Goal: Use online tool/utility: Use online tool/utility

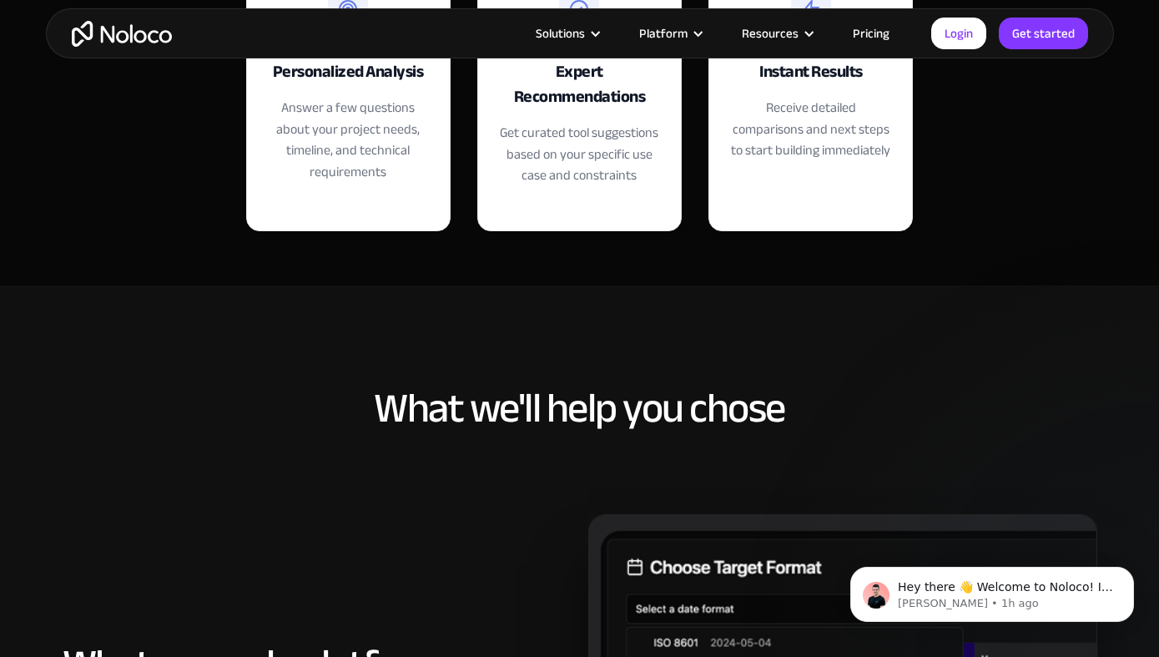
scroll to position [480, 0]
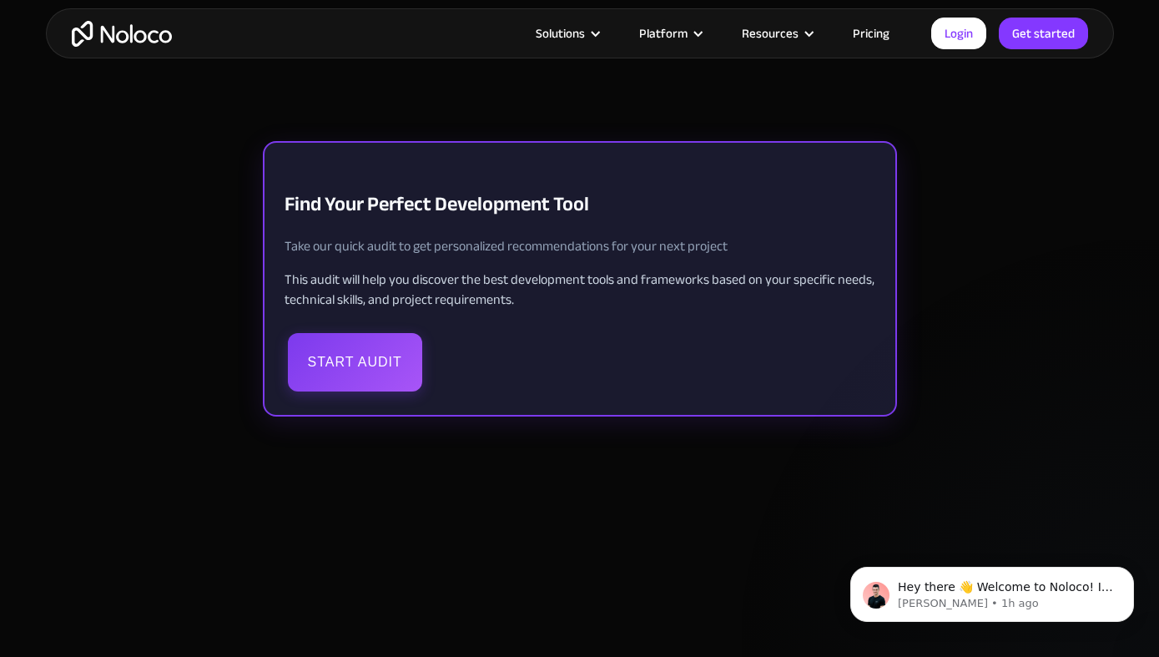
scroll to position [3512, 0]
click at [361, 361] on button "Start Audit" at bounding box center [355, 361] width 134 height 58
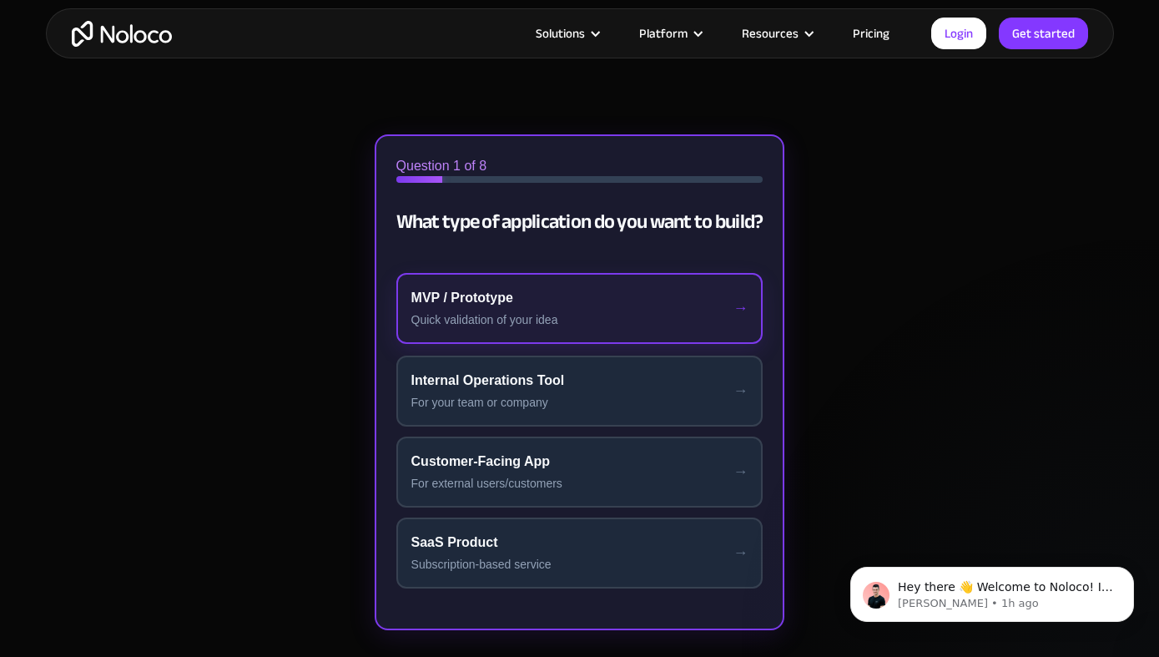
click at [558, 302] on div "MVP / Prototype" at bounding box center [579, 298] width 337 height 20
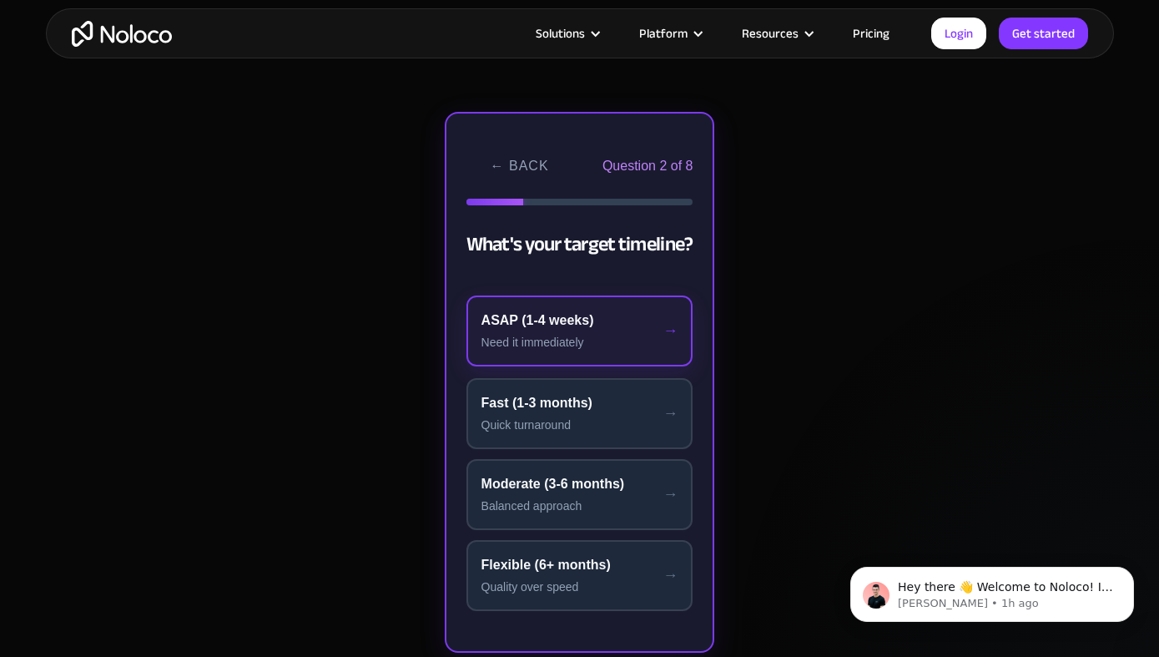
click at [557, 325] on div "ASAP (1-4 weeks)" at bounding box center [579, 320] width 197 height 20
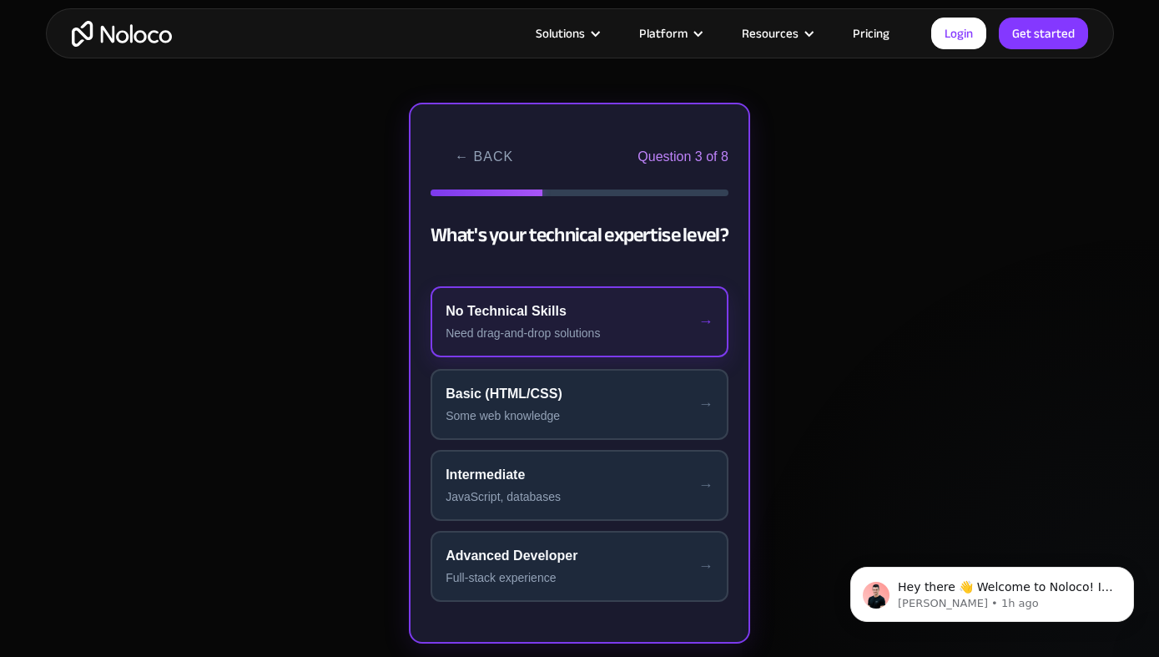
scroll to position [3524, 0]
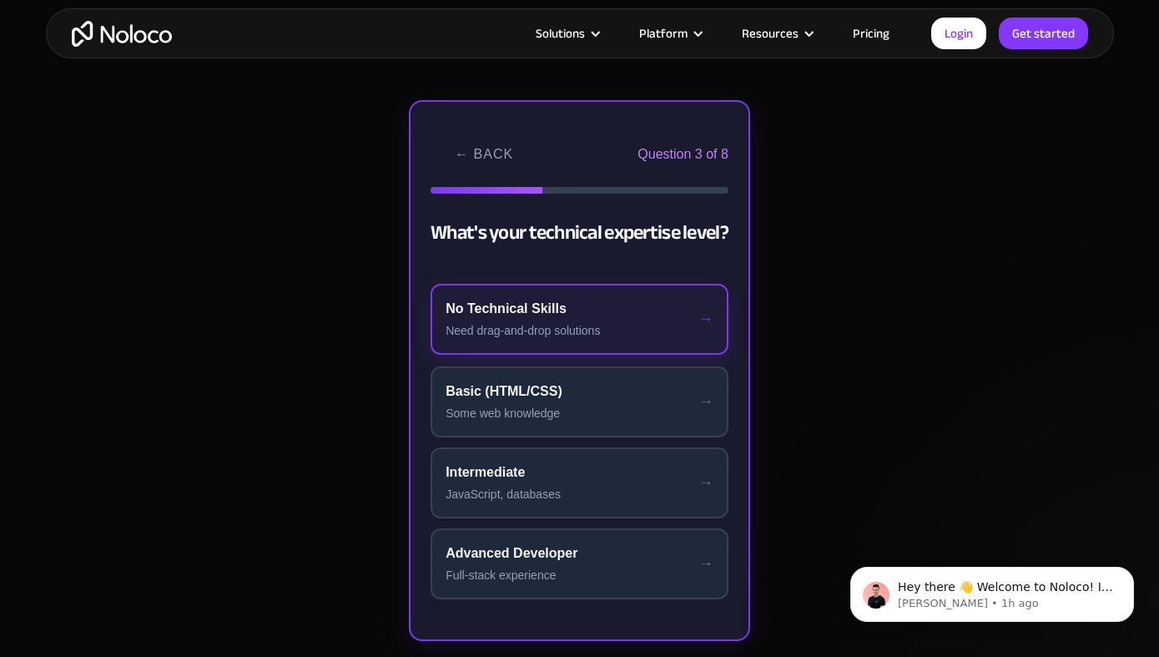
click at [561, 316] on div "No Technical Skills" at bounding box center [580, 309] width 268 height 20
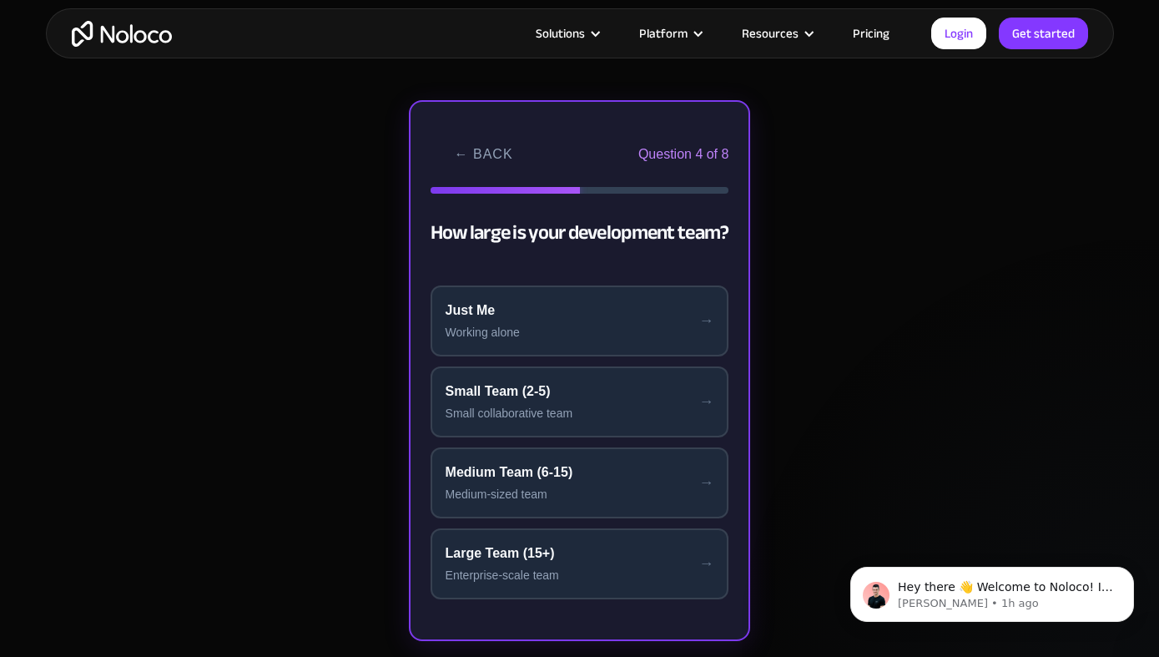
click at [561, 316] on div "Just Me" at bounding box center [580, 310] width 269 height 20
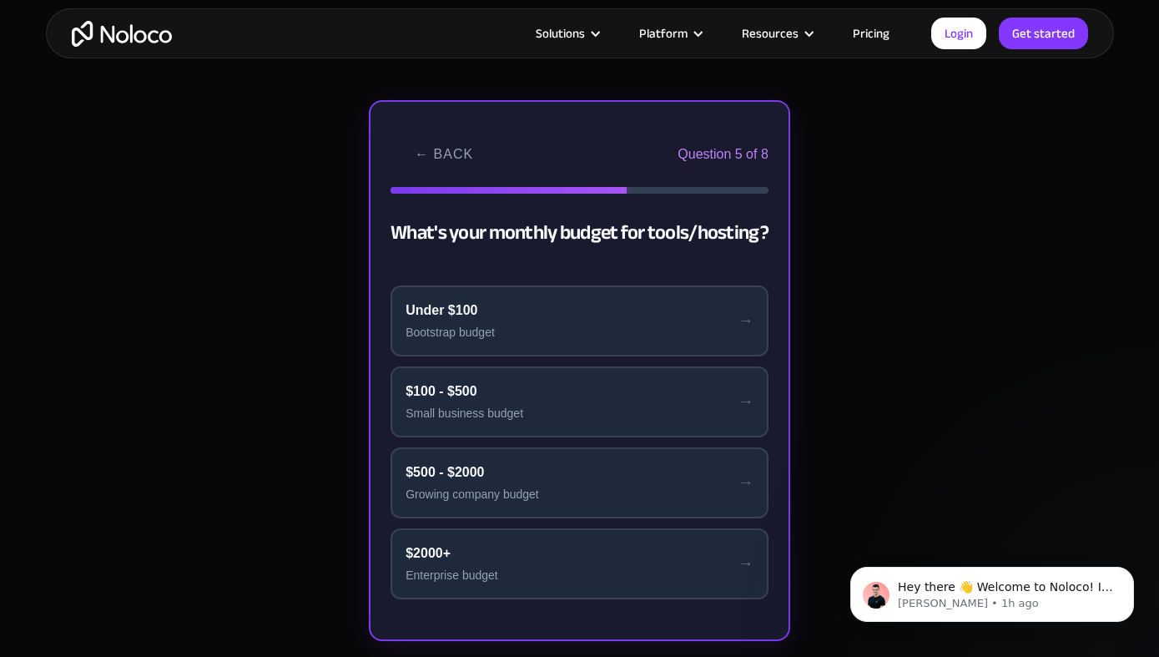
click at [561, 316] on div "Under $100" at bounding box center [580, 310] width 348 height 20
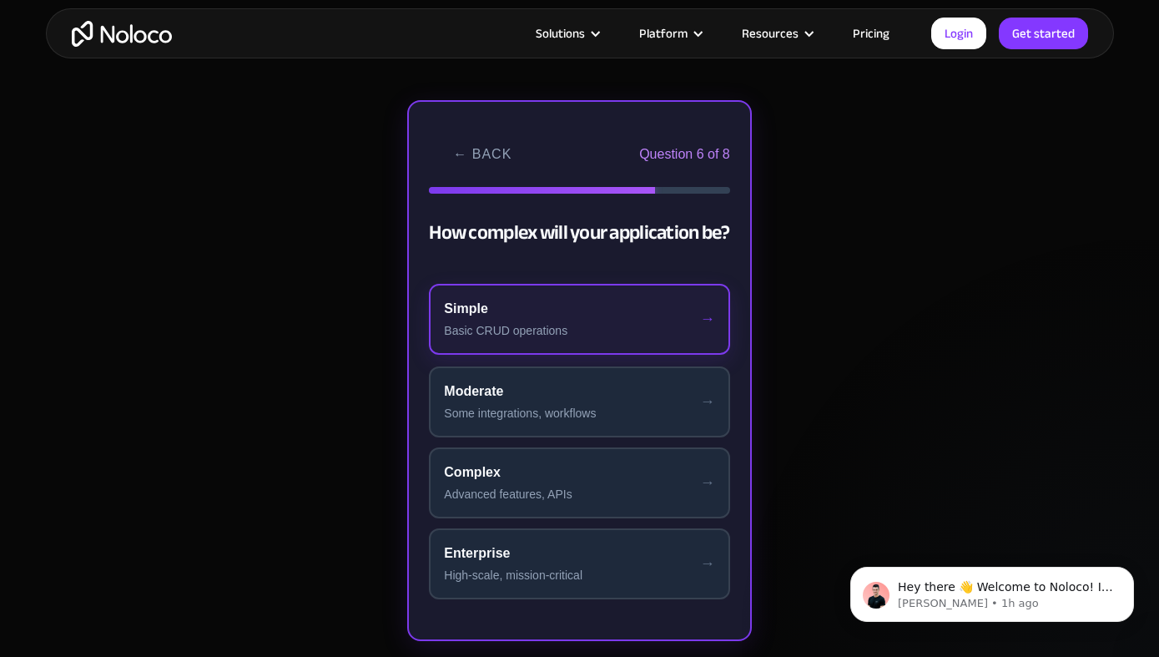
click at [561, 315] on div "Simple" at bounding box center [579, 309] width 270 height 20
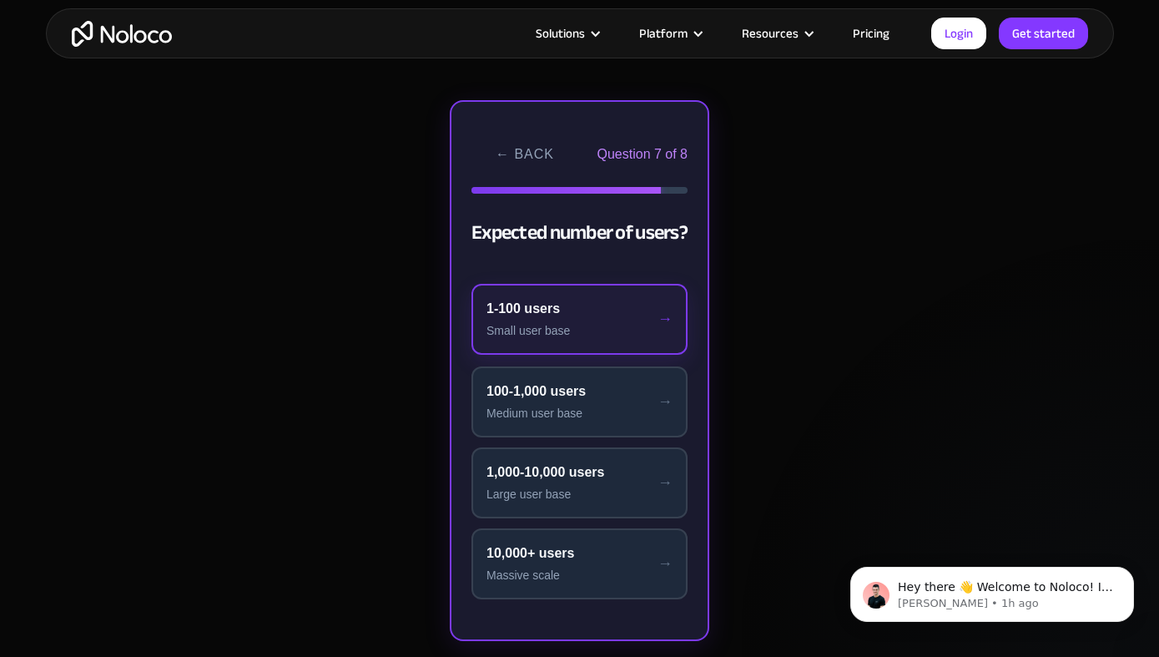
click at [558, 310] on div "1-100 users" at bounding box center [579, 309] width 186 height 20
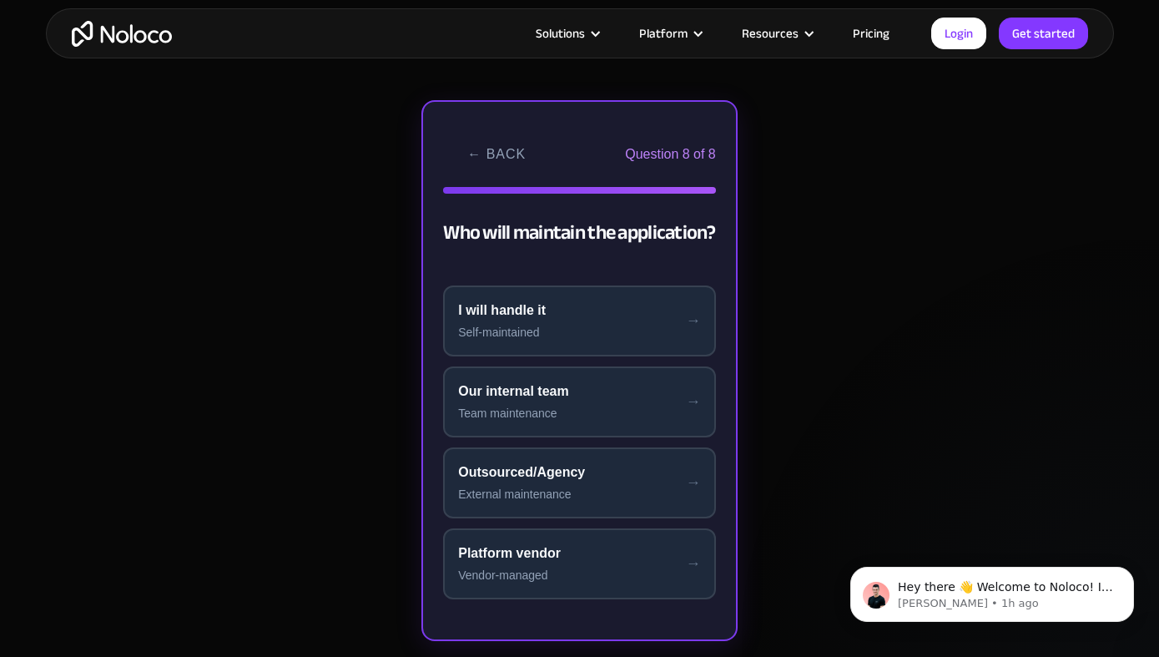
click at [558, 310] on div "I will handle it" at bounding box center [579, 310] width 243 height 20
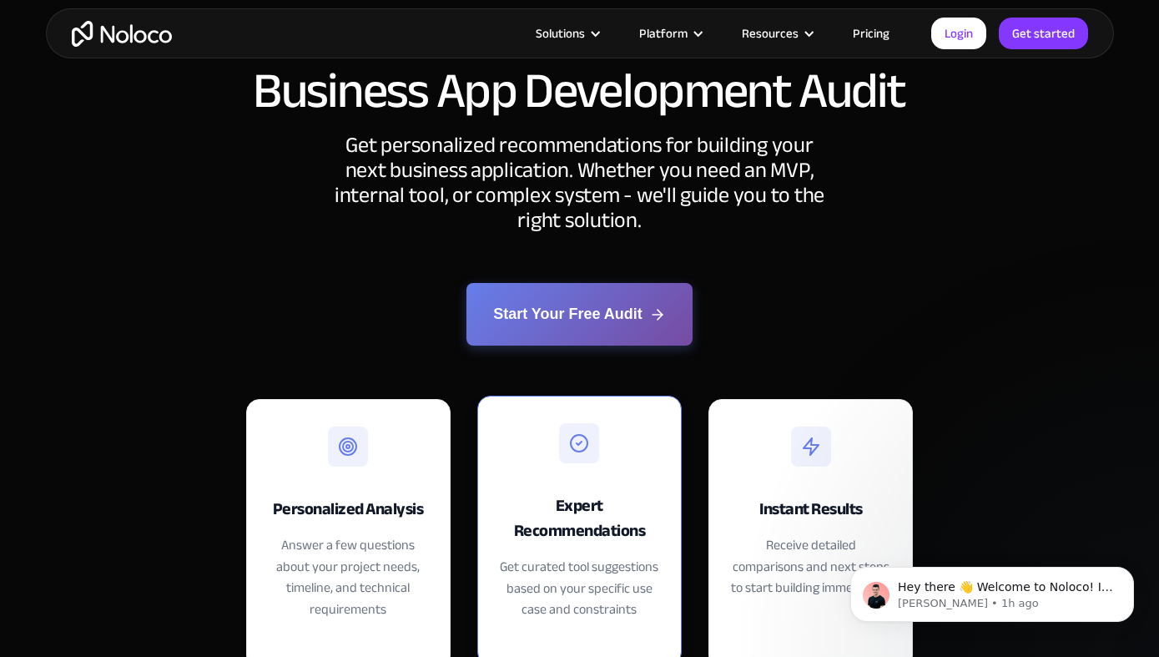
scroll to position [0, 0]
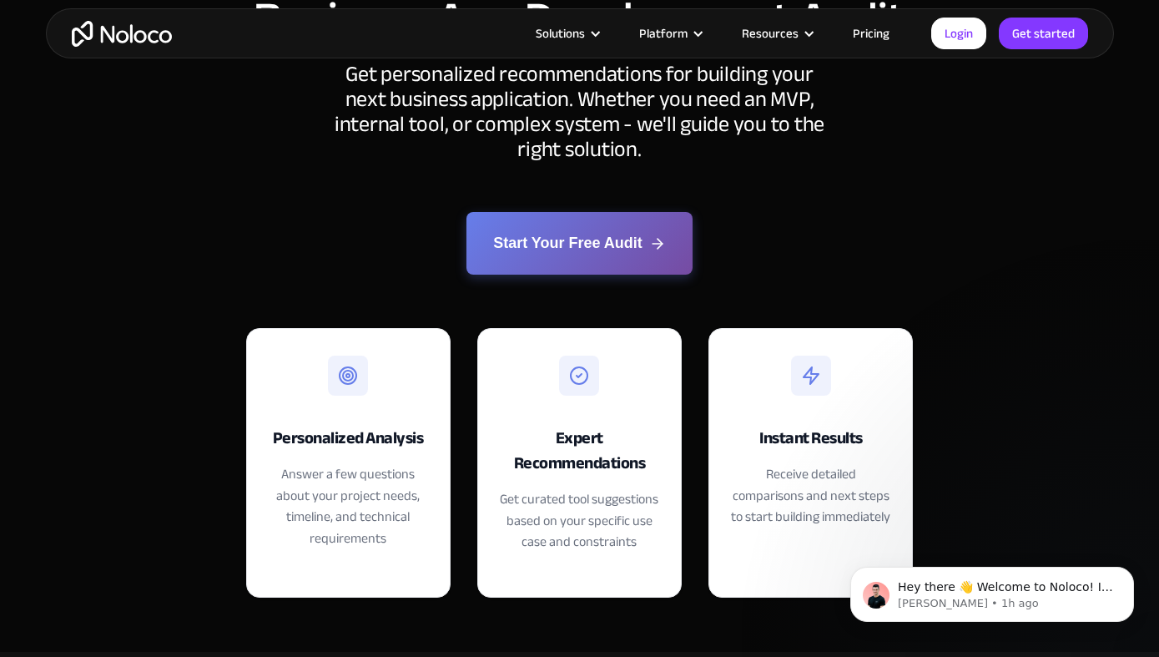
scroll to position [219, 0]
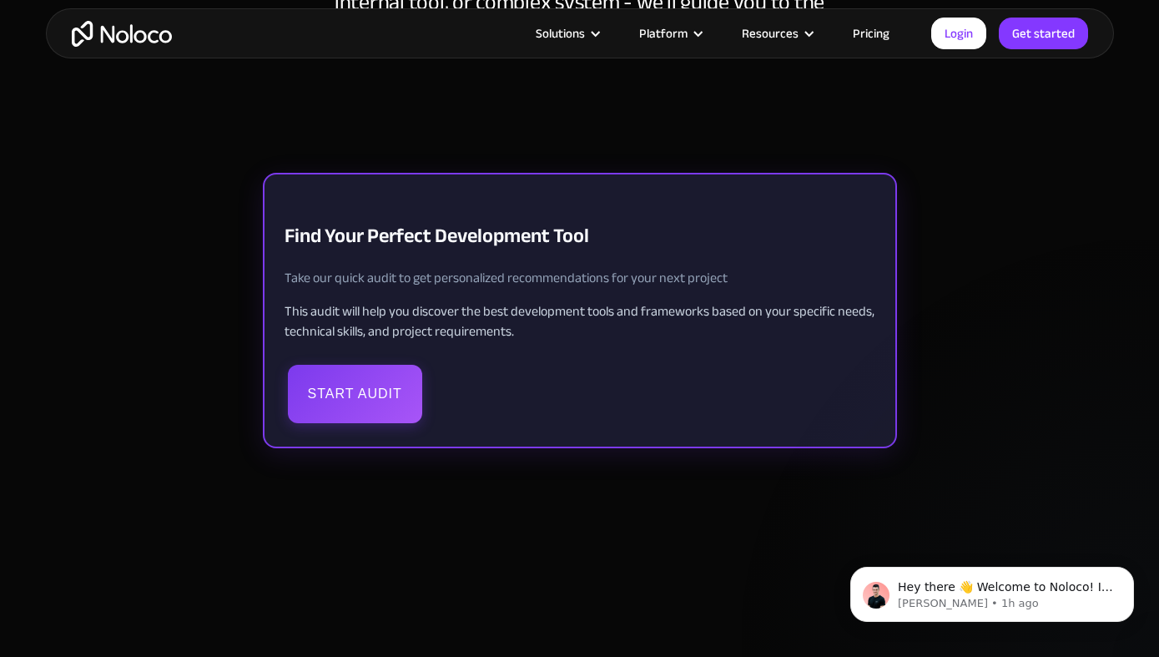
scroll to position [344, 0]
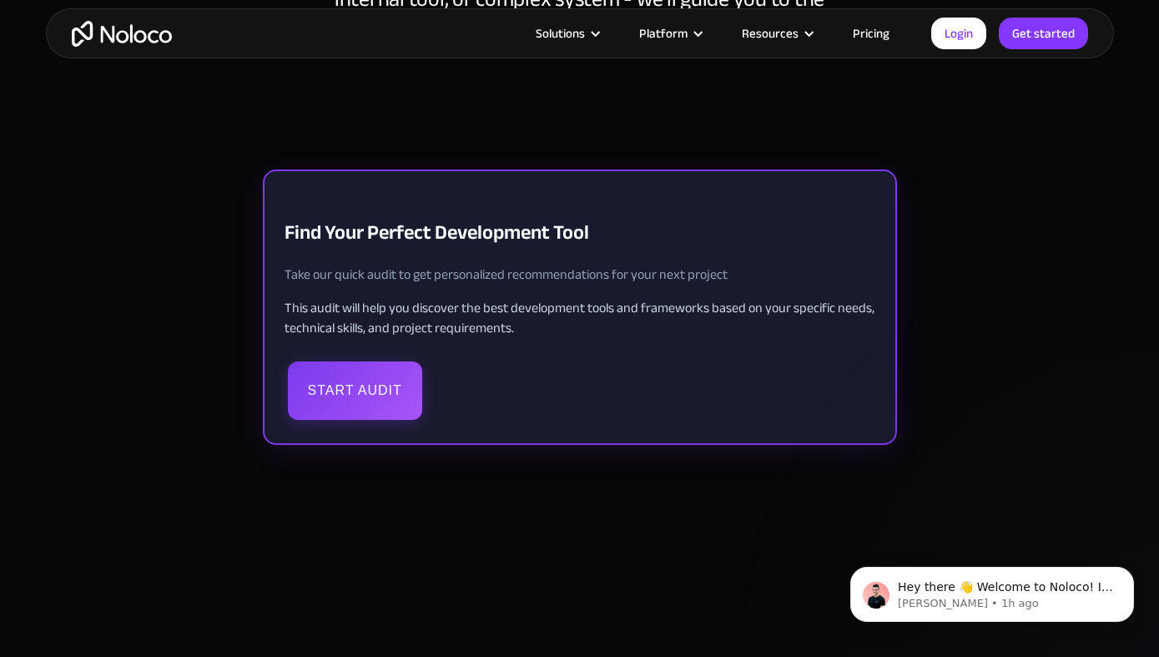
click at [350, 384] on button "Start Audit" at bounding box center [355, 390] width 134 height 58
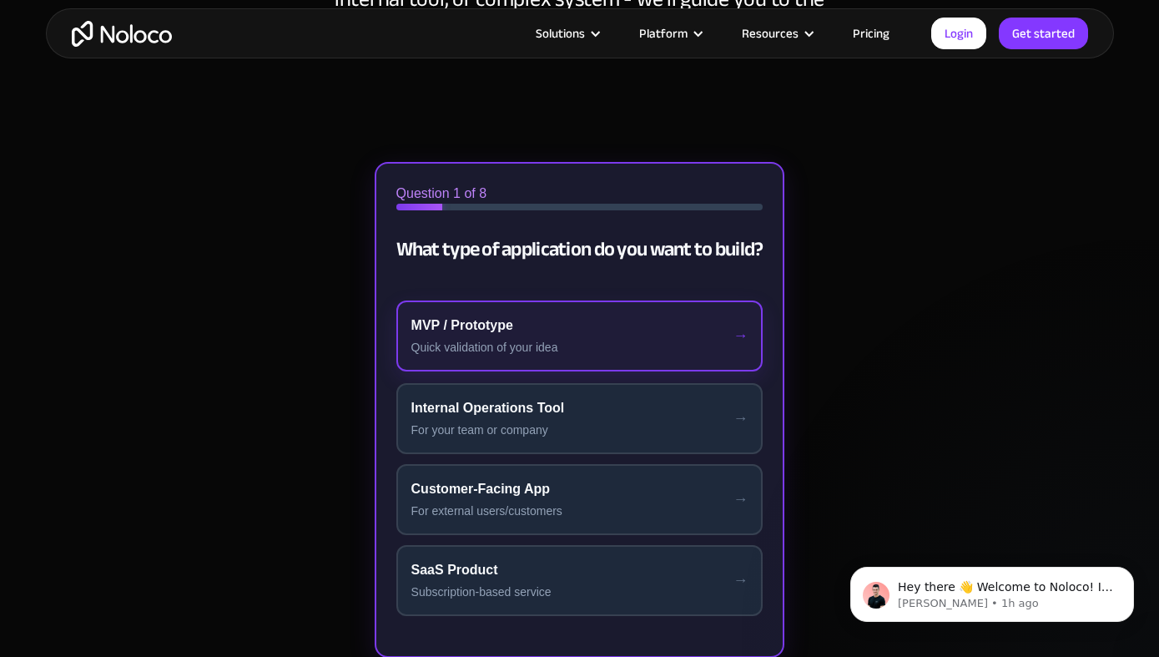
click at [542, 316] on div "MVP / Prototype" at bounding box center [579, 325] width 337 height 20
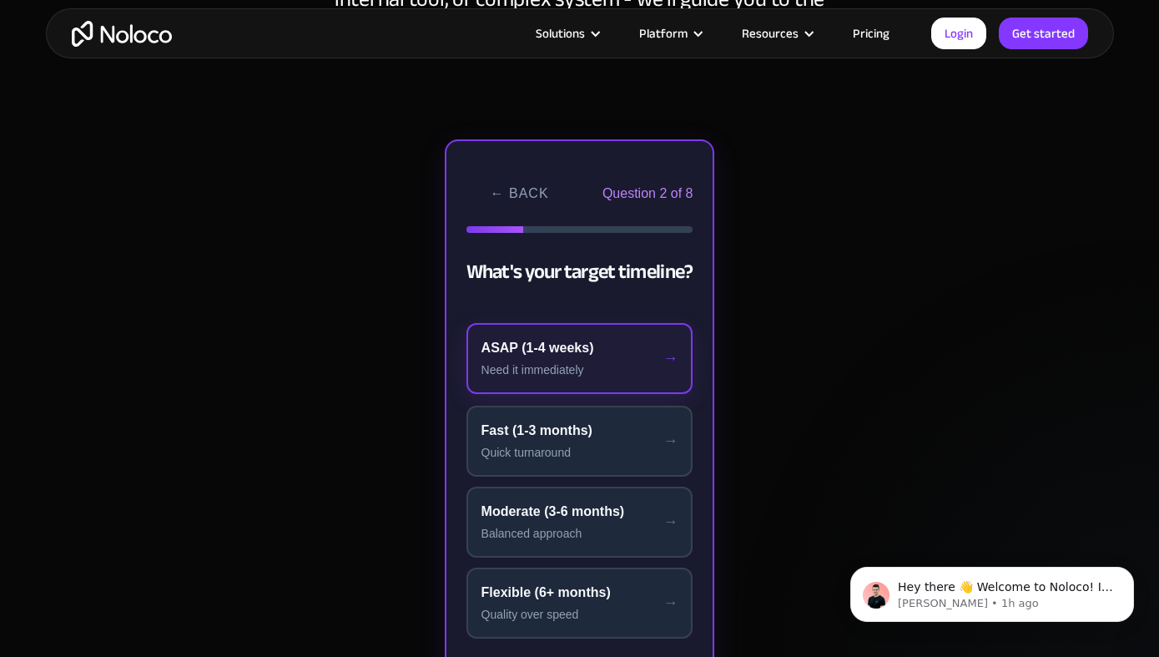
click at [553, 365] on div "Need it immediately" at bounding box center [579, 370] width 197 height 18
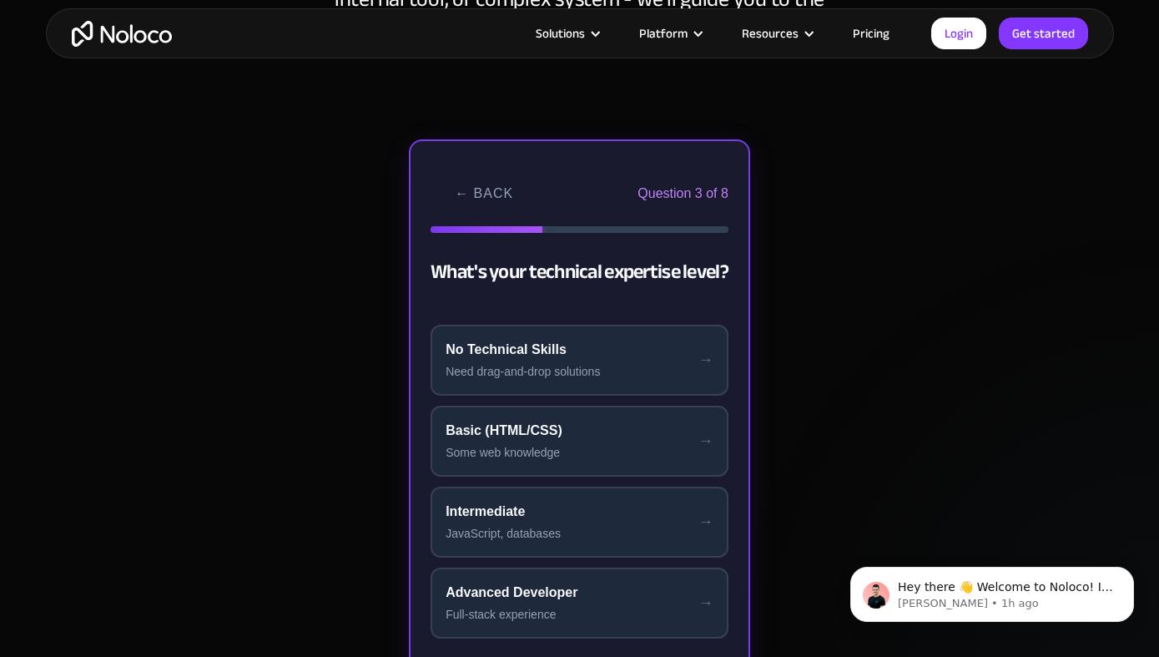
click at [553, 365] on div "Need drag-and-drop solutions" at bounding box center [580, 372] width 268 height 18
click at [553, 365] on div "Working alone" at bounding box center [580, 372] width 269 height 18
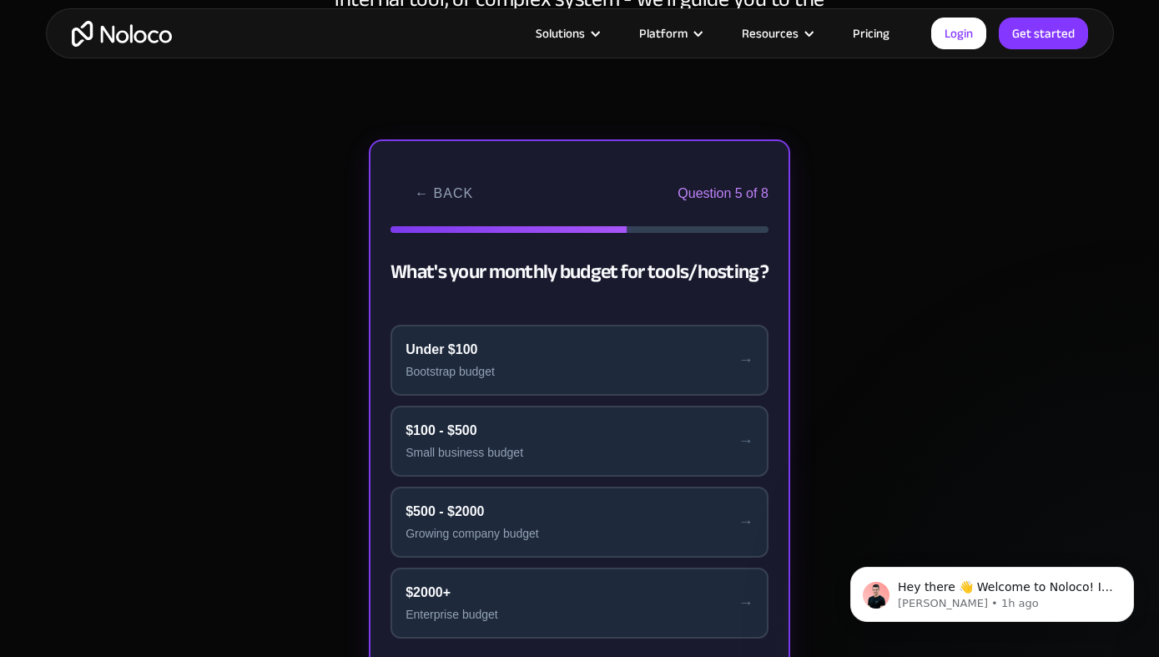
click at [553, 365] on div "Bootstrap budget" at bounding box center [580, 372] width 348 height 18
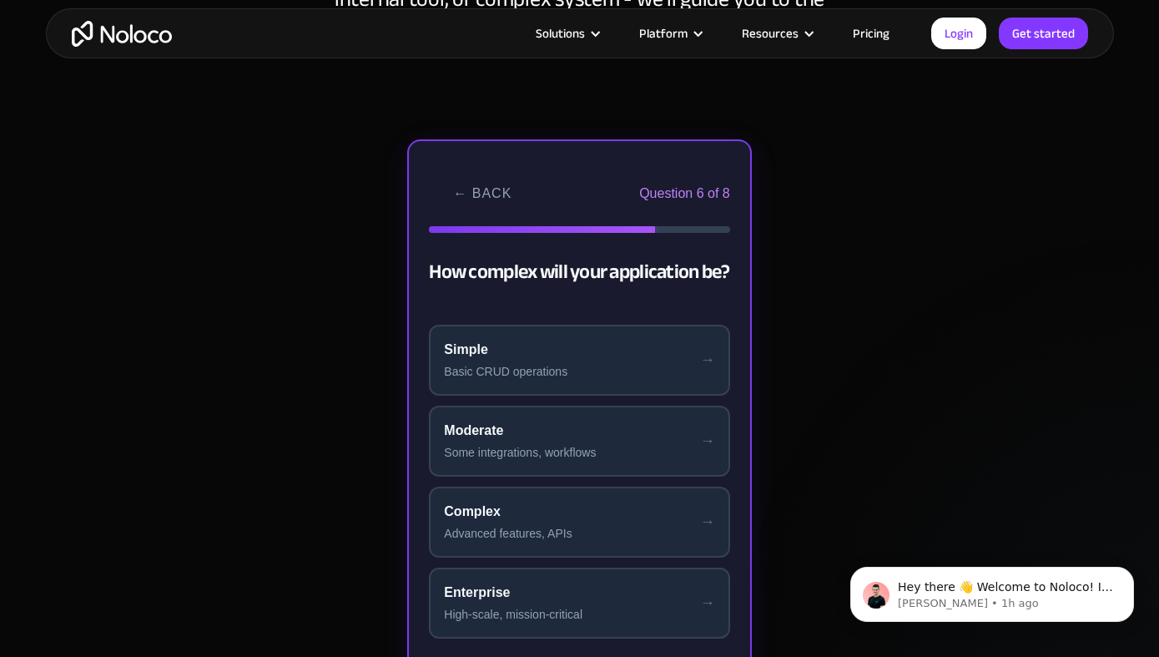
click at [553, 365] on div "Basic CRUD operations" at bounding box center [579, 372] width 270 height 18
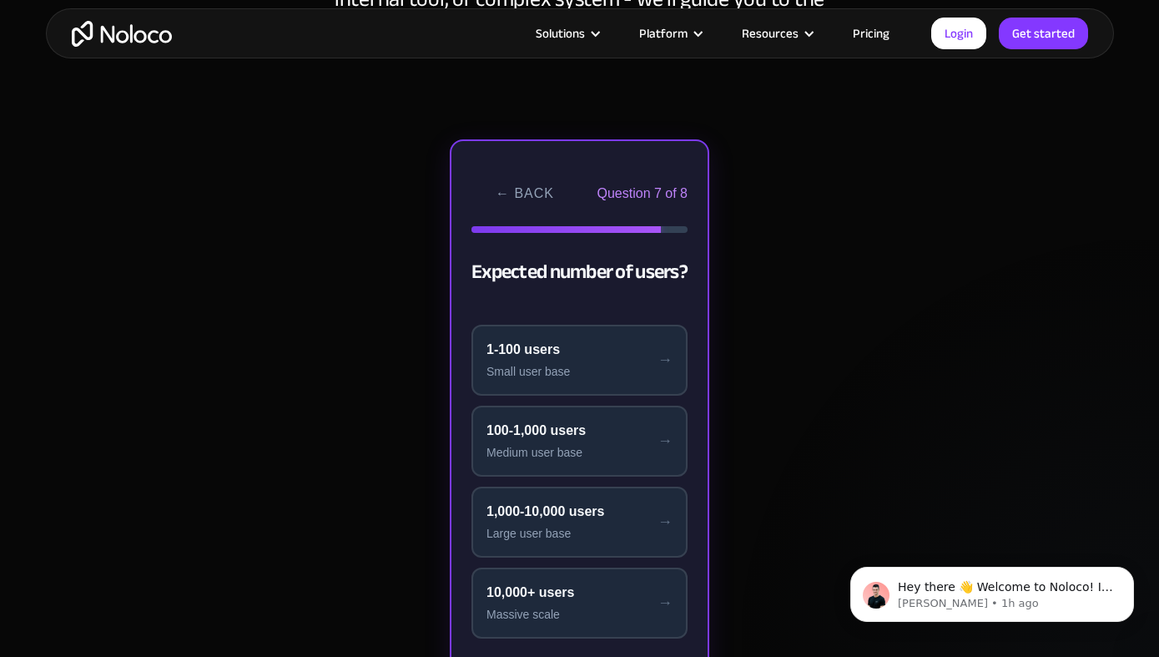
click at [553, 365] on div "Small user base" at bounding box center [579, 372] width 186 height 18
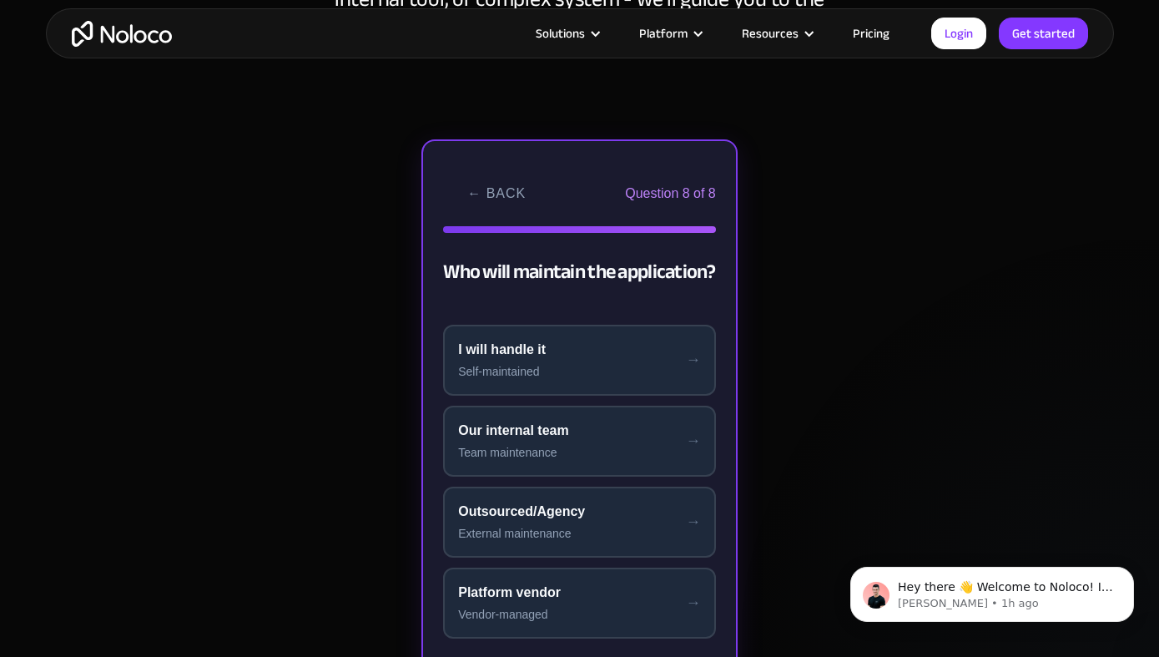
click at [553, 365] on div "Self-maintained" at bounding box center [579, 372] width 243 height 18
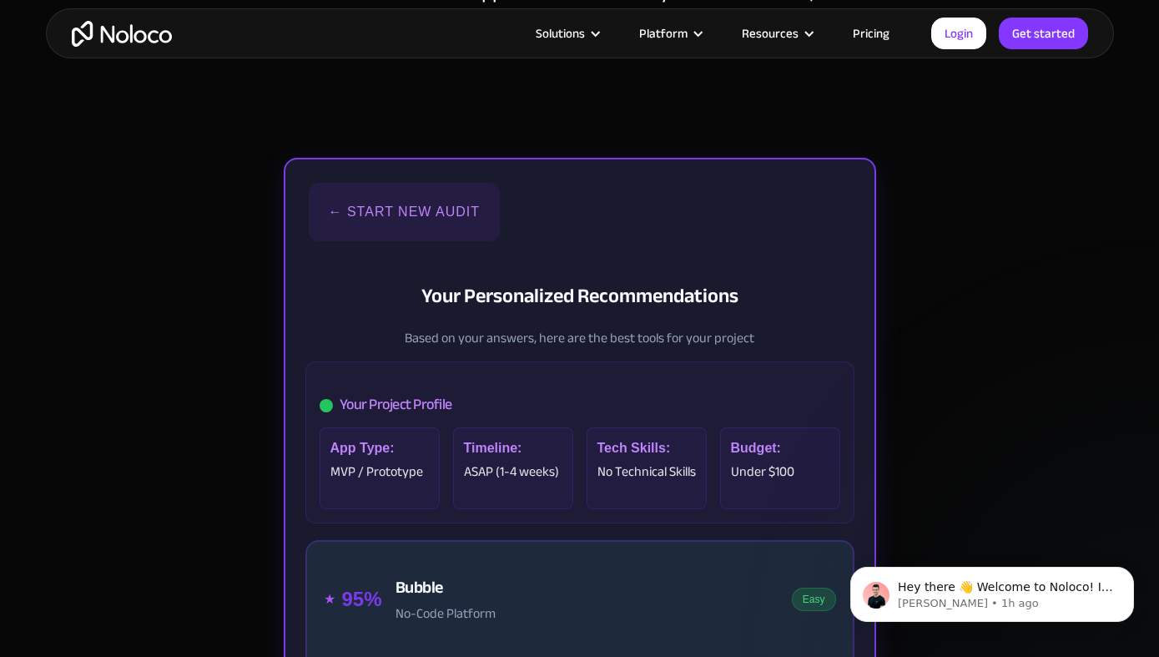
scroll to position [0, 0]
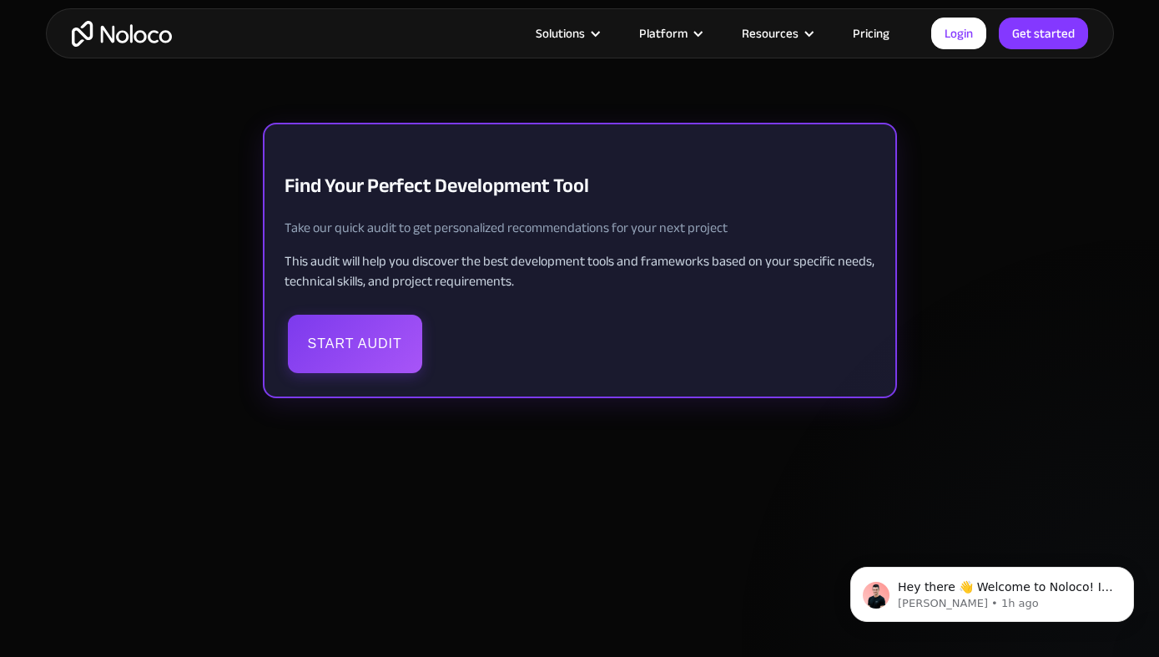
scroll to position [3751, 0]
click at [347, 355] on button "Start Audit" at bounding box center [355, 344] width 134 height 58
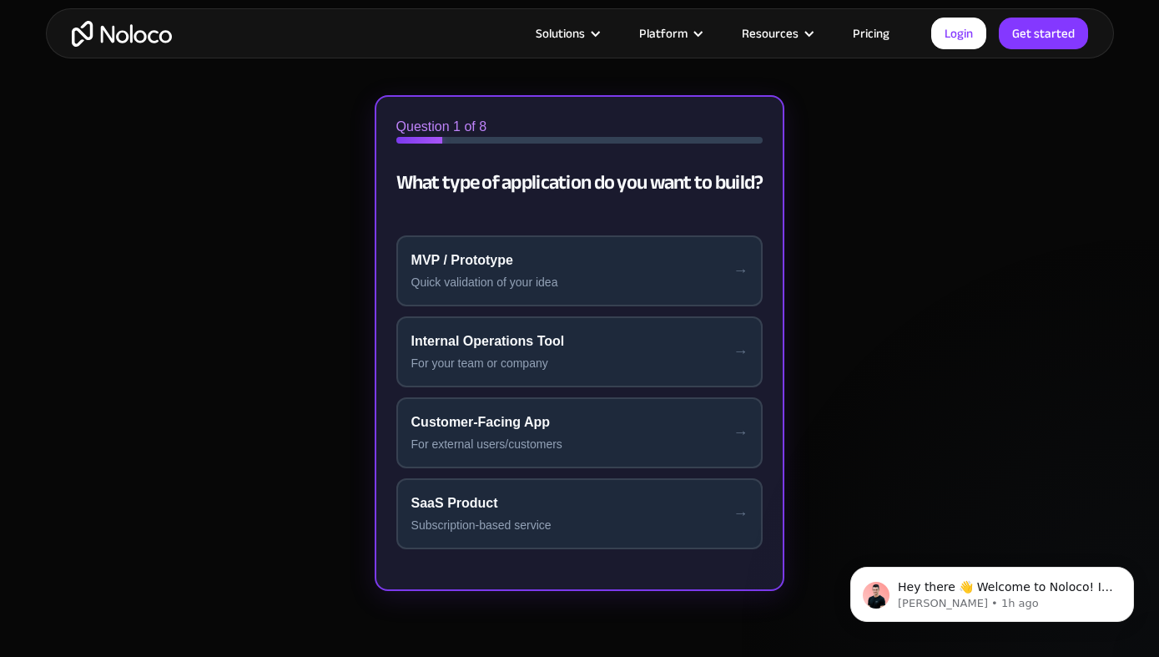
scroll to position [420, 0]
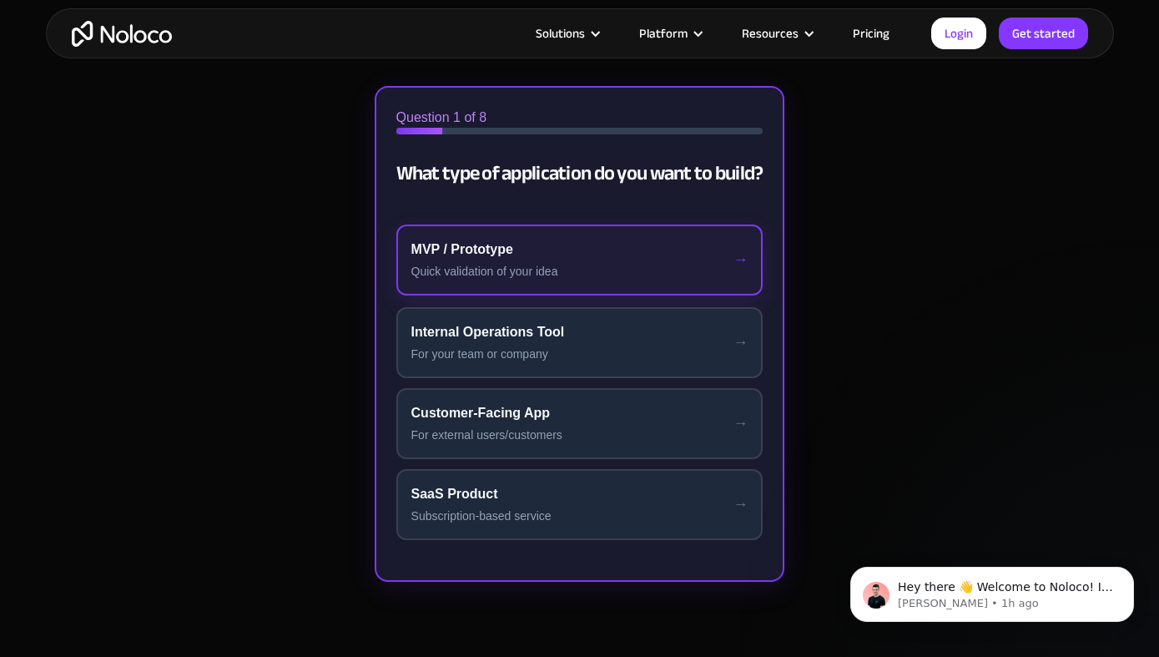
click at [512, 256] on div "MVP / Prototype" at bounding box center [579, 249] width 337 height 20
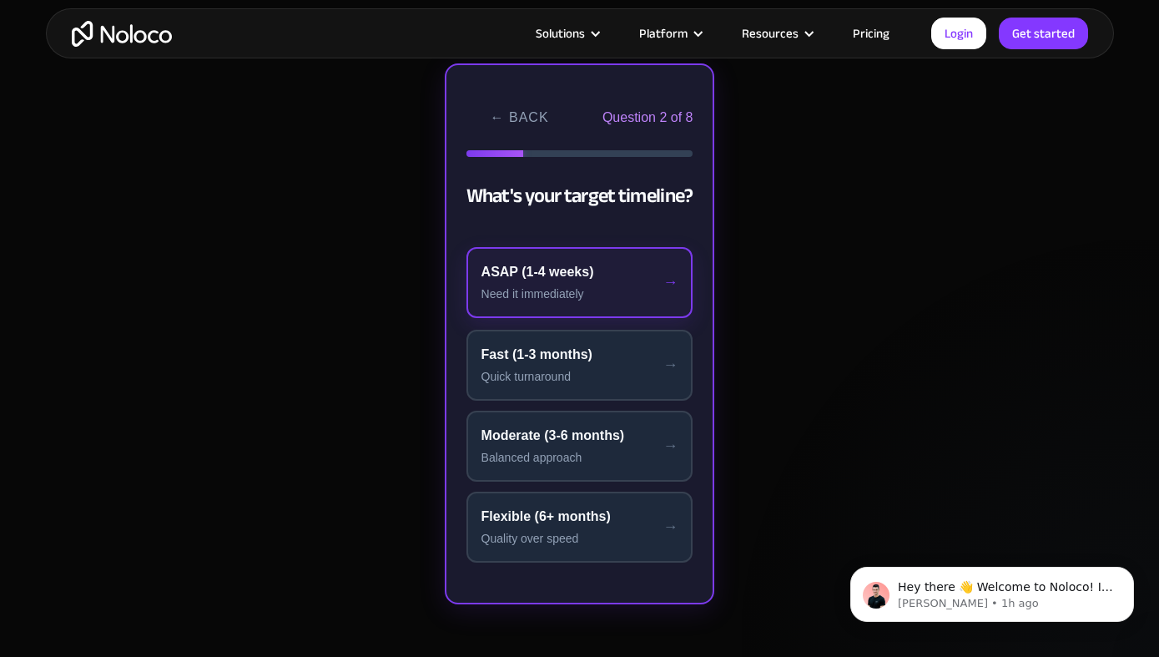
click at [523, 277] on div "ASAP (1-4 weeks)" at bounding box center [579, 272] width 197 height 20
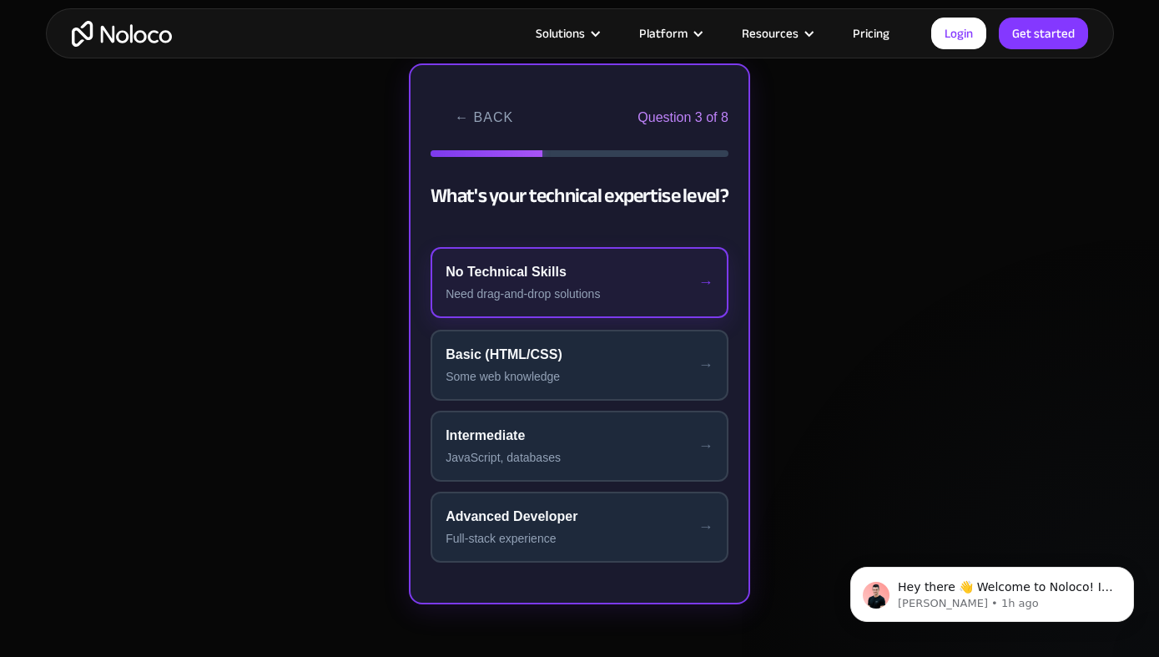
click at [523, 279] on div "No Technical Skills" at bounding box center [580, 272] width 268 height 20
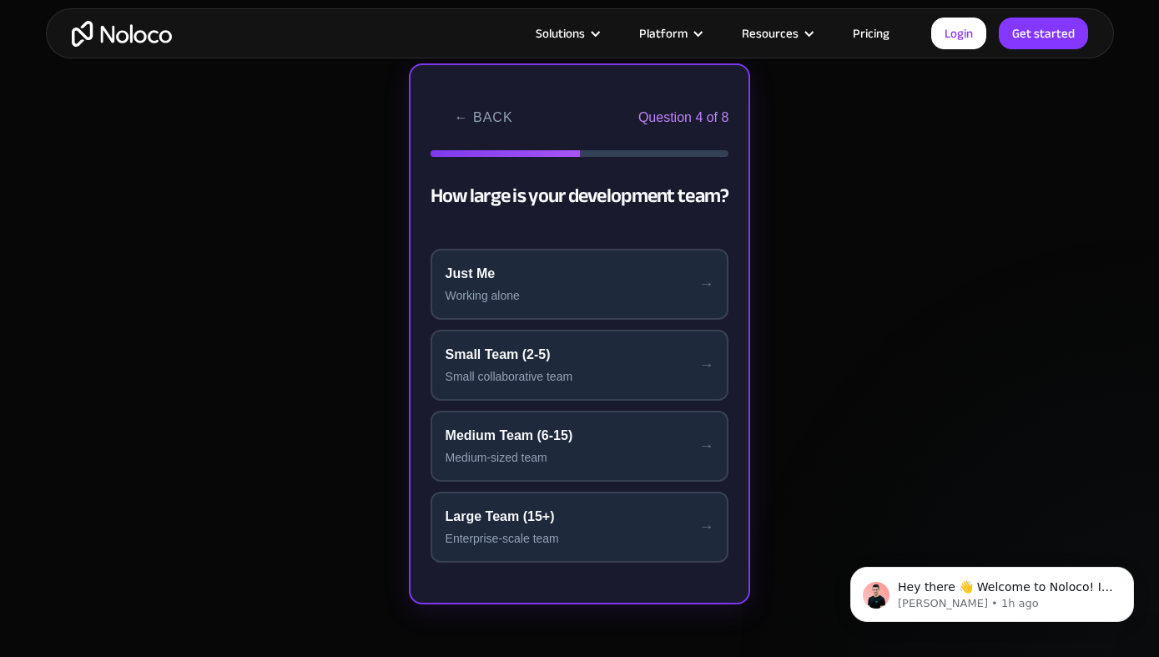
click at [523, 279] on div "Just Me" at bounding box center [580, 274] width 269 height 20
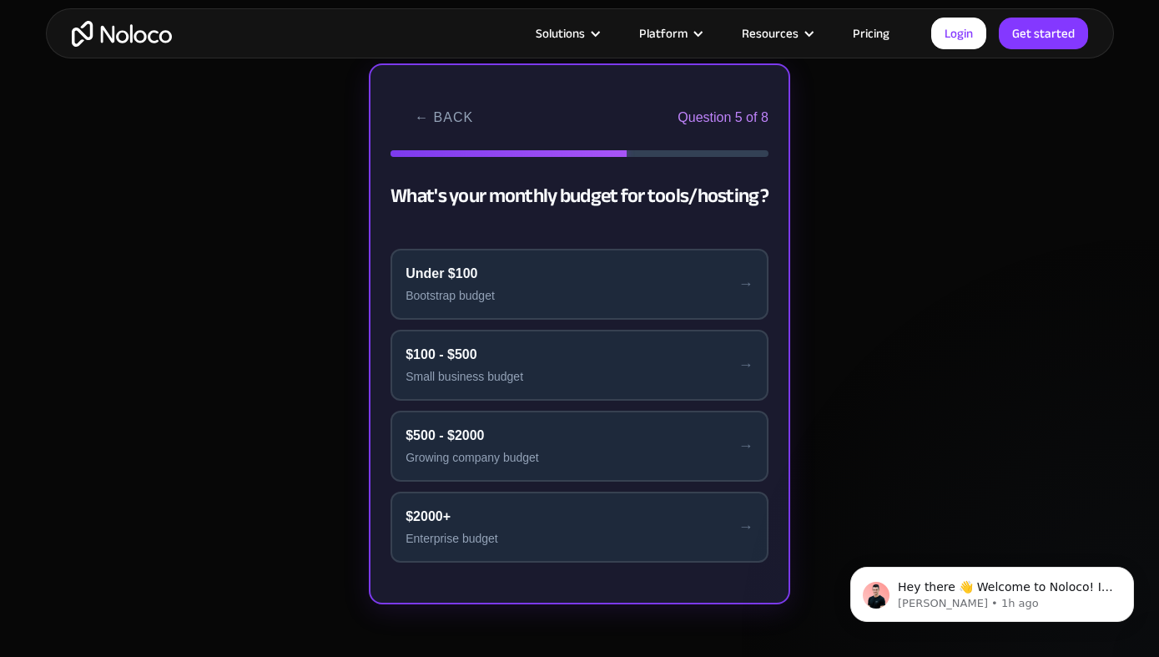
click at [523, 279] on div "Under $100" at bounding box center [580, 274] width 348 height 20
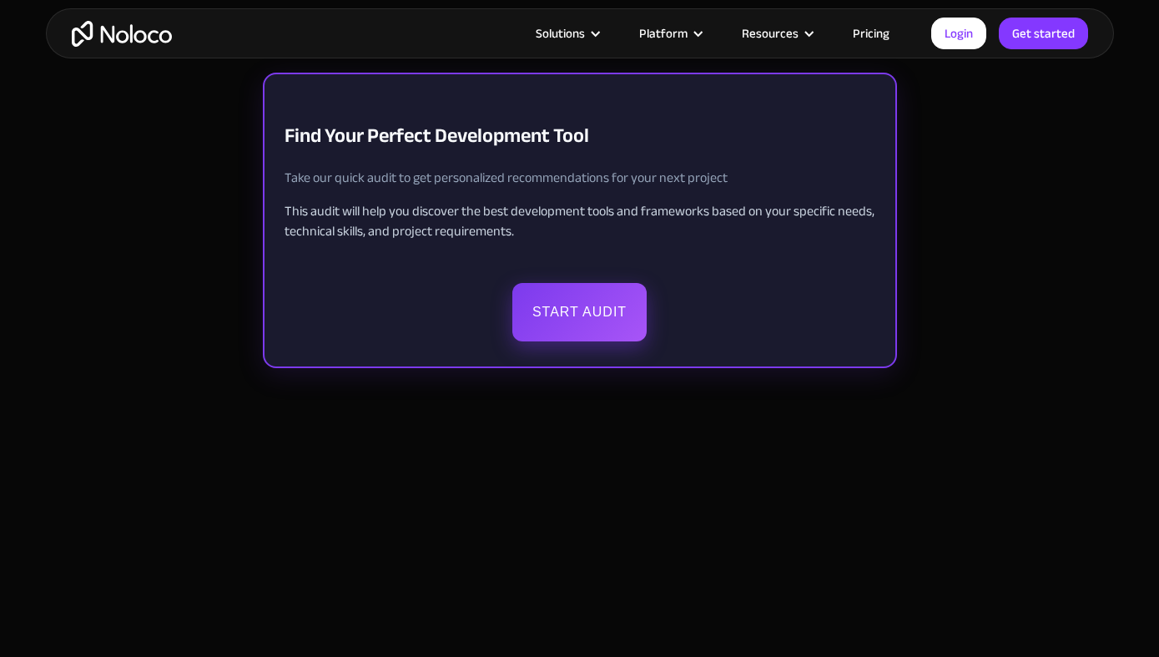
click at [582, 309] on button "Start Audit" at bounding box center [579, 312] width 134 height 58
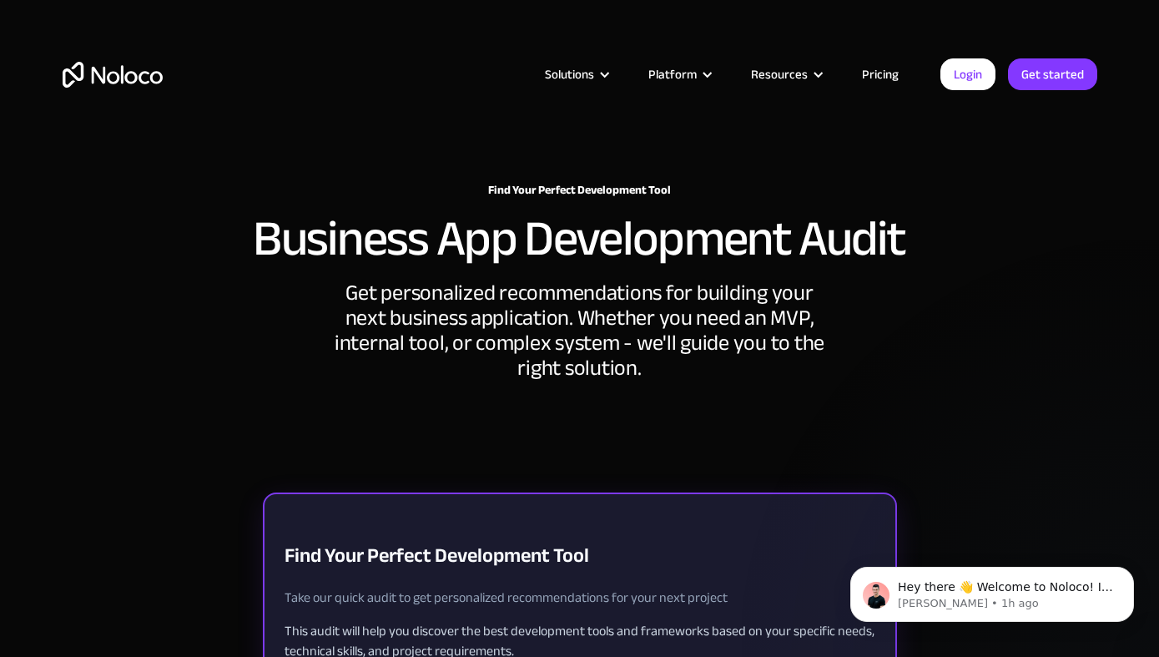
click at [370, 361] on div "Get personalized recommendations for building your next business application. W…" at bounding box center [580, 330] width 501 height 100
click at [536, 357] on div "Get personalized recommendations for building your next business application. W…" at bounding box center [580, 330] width 501 height 100
click at [623, 611] on div "Find Your Perfect Development Tool Take our quick audit to get personalized rec…" at bounding box center [580, 557] width 631 height 127
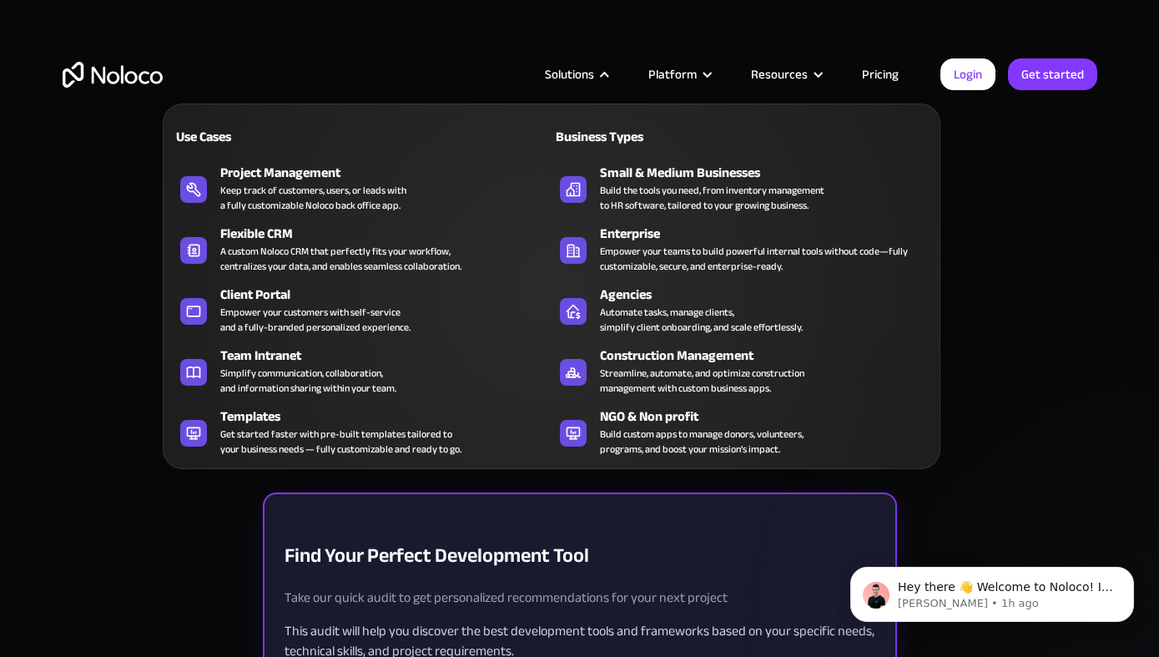
click at [577, 66] on div "Solutions" at bounding box center [569, 74] width 49 height 22
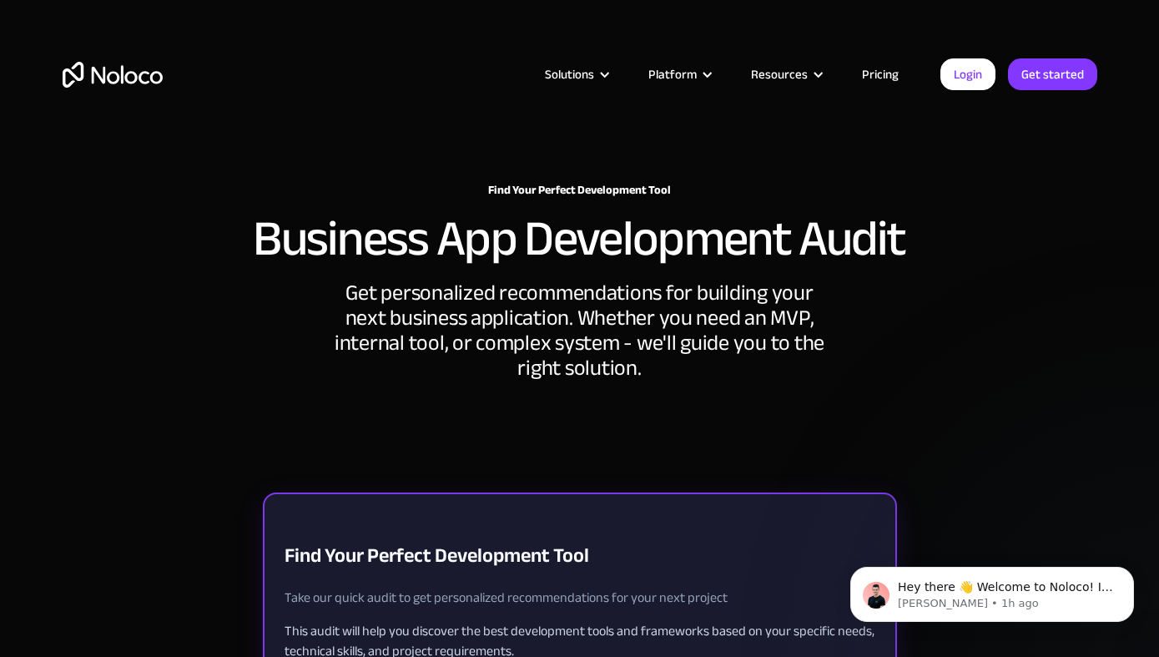
click at [122, 82] on img "home" at bounding box center [113, 75] width 100 height 26
click at [481, 542] on h1 "Find Your Perfect Development Tool" at bounding box center [580, 556] width 591 height 50
click at [475, 622] on p "This audit will help you discover the best development tools and frameworks bas…" at bounding box center [580, 641] width 591 height 40
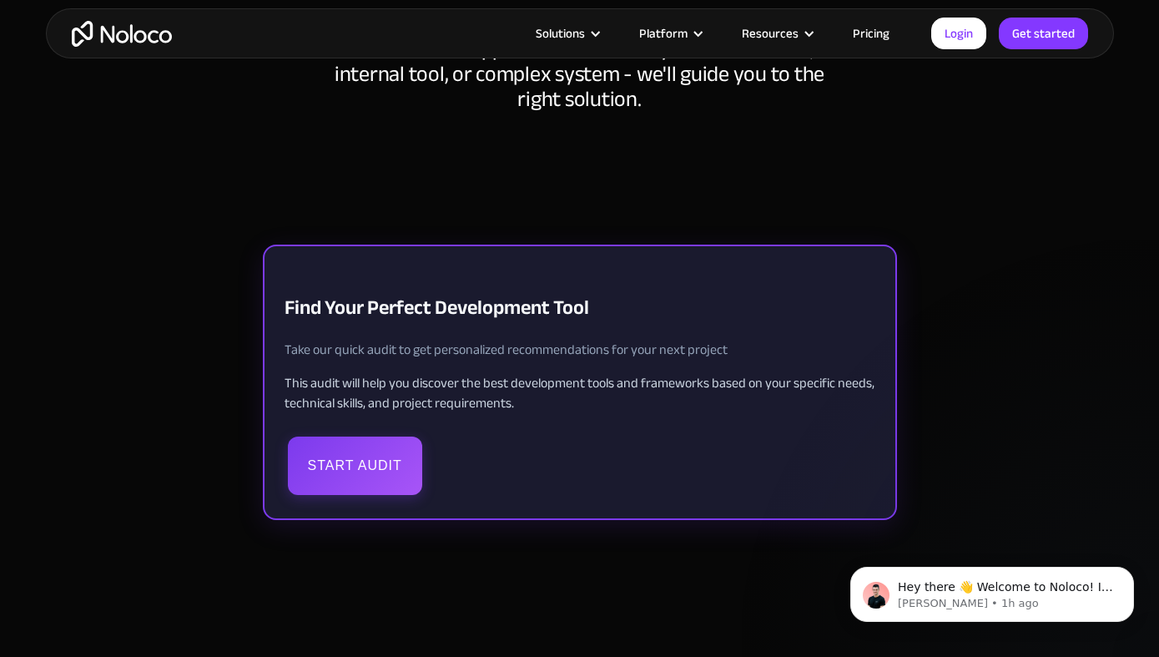
scroll to position [192, 0]
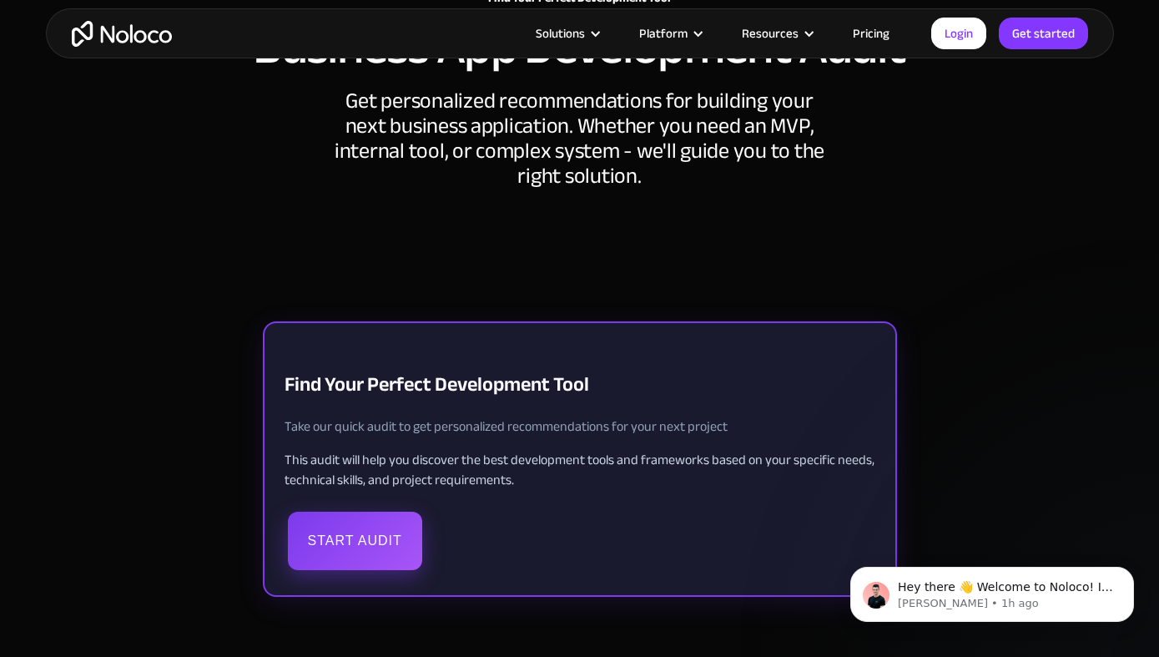
click at [363, 551] on button "Start Audit" at bounding box center [355, 541] width 134 height 58
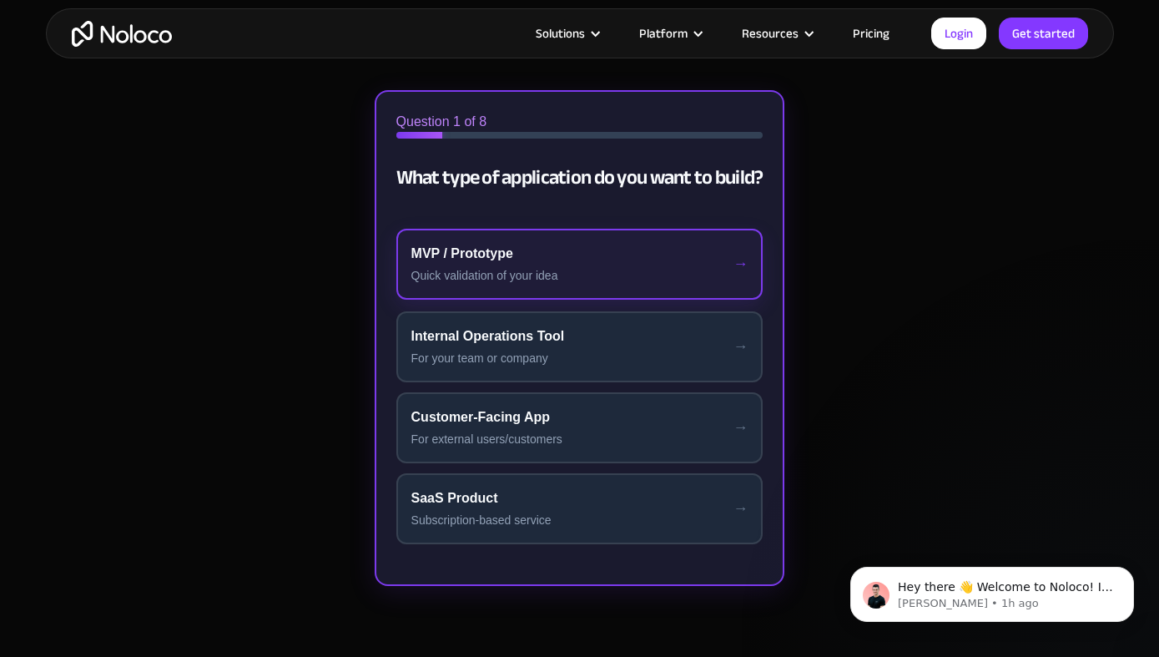
scroll to position [417, 0]
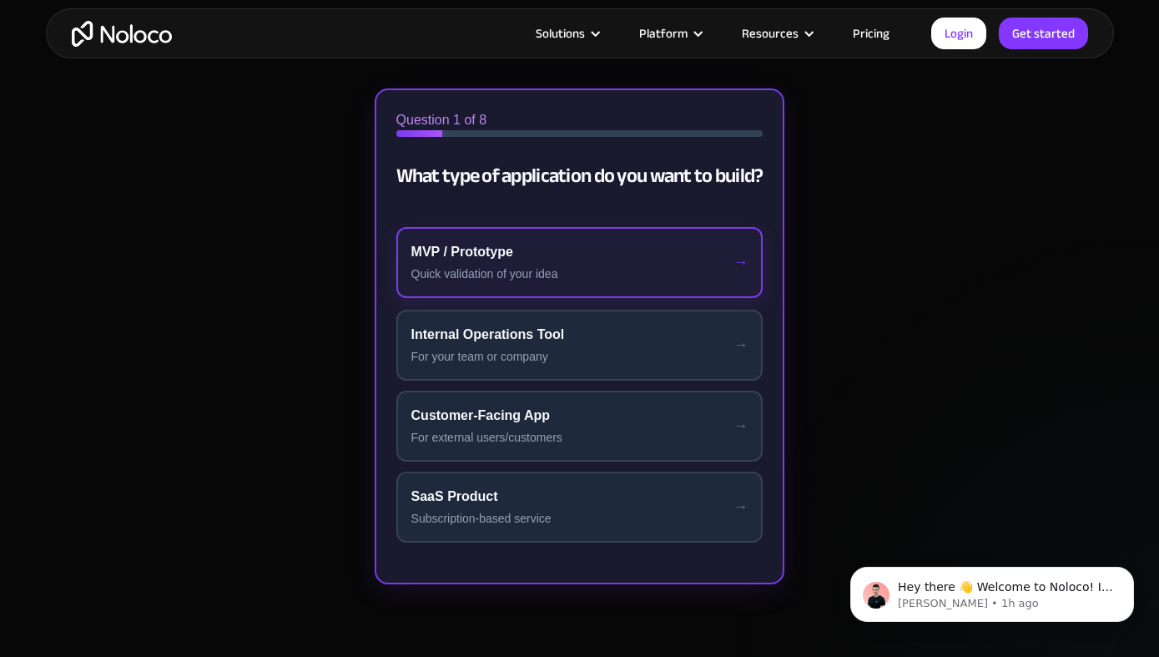
click at [523, 273] on div "Quick validation of your idea" at bounding box center [579, 274] width 337 height 18
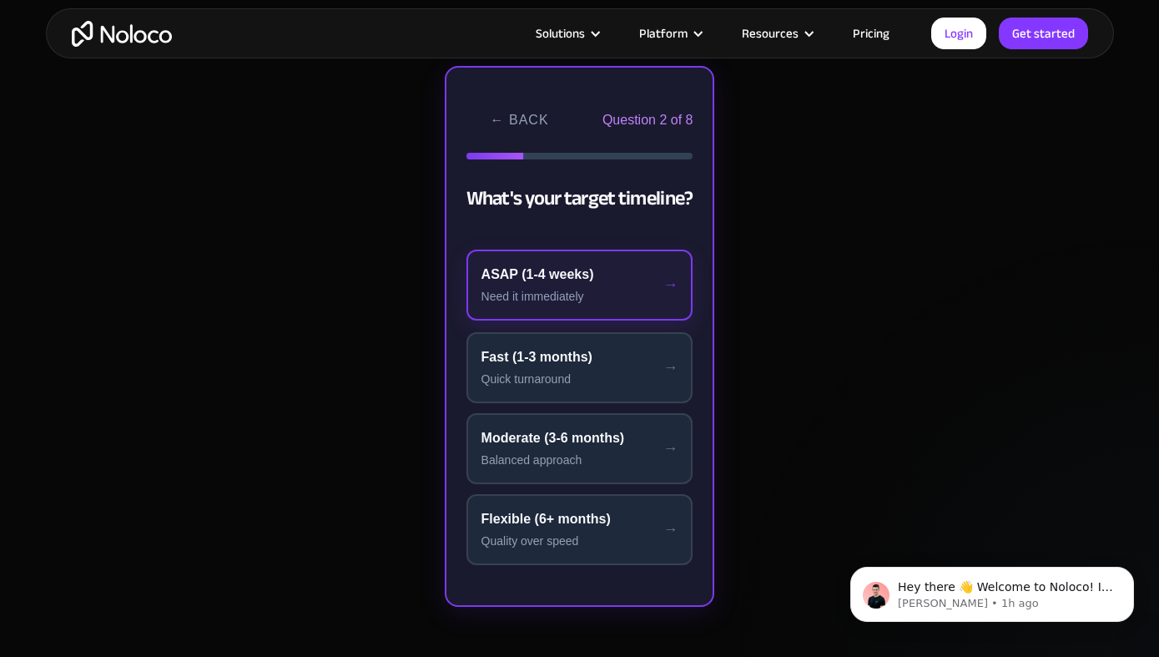
click at [594, 288] on div "Need it immediately" at bounding box center [579, 297] width 197 height 18
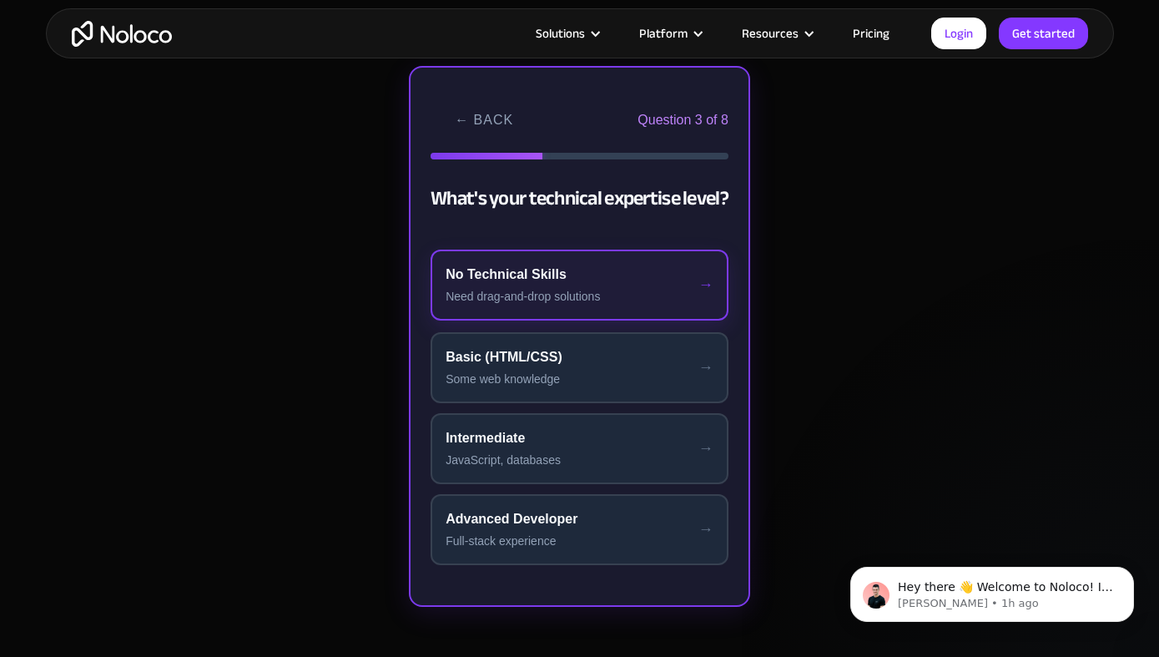
click at [593, 288] on div "Need drag-and-drop solutions" at bounding box center [580, 297] width 268 height 18
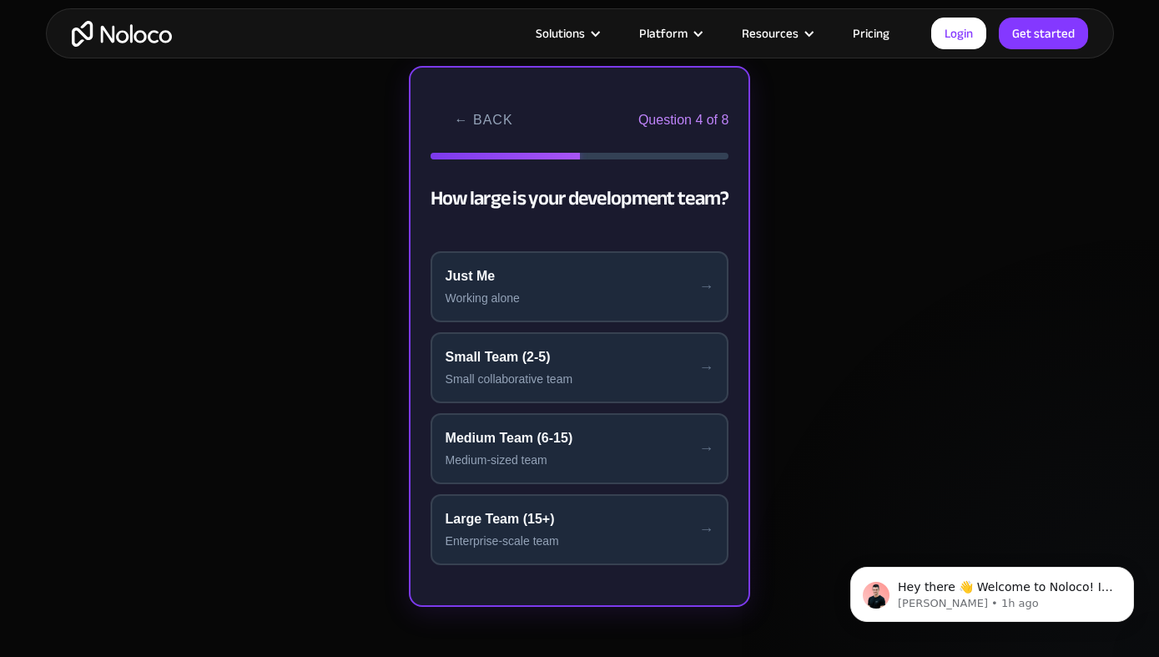
click at [593, 290] on div "Working alone" at bounding box center [580, 299] width 269 height 18
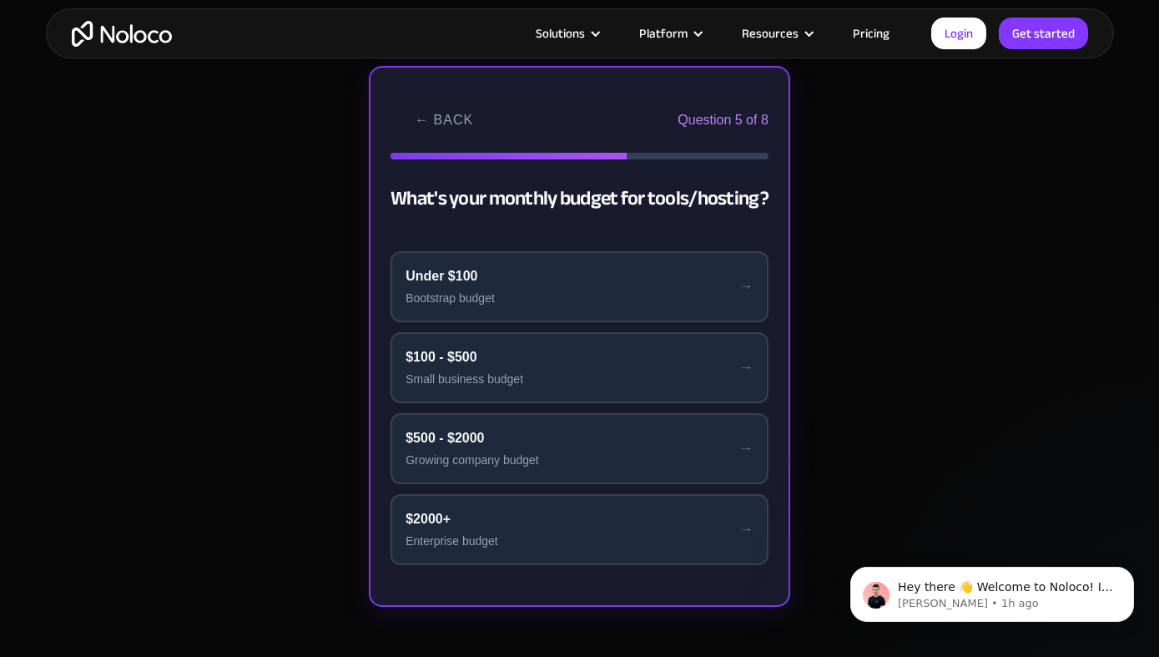
click at [593, 290] on div "Bootstrap budget" at bounding box center [580, 299] width 348 height 18
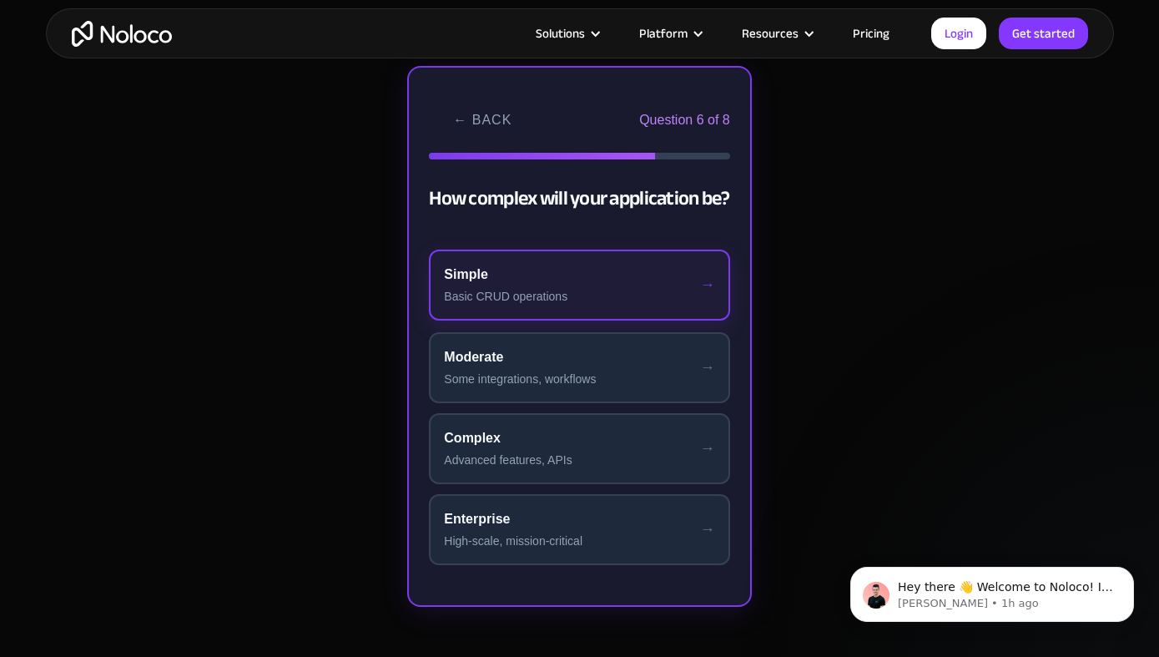
click at [600, 285] on button "Simple Basic CRUD operations" at bounding box center [579, 285] width 300 height 71
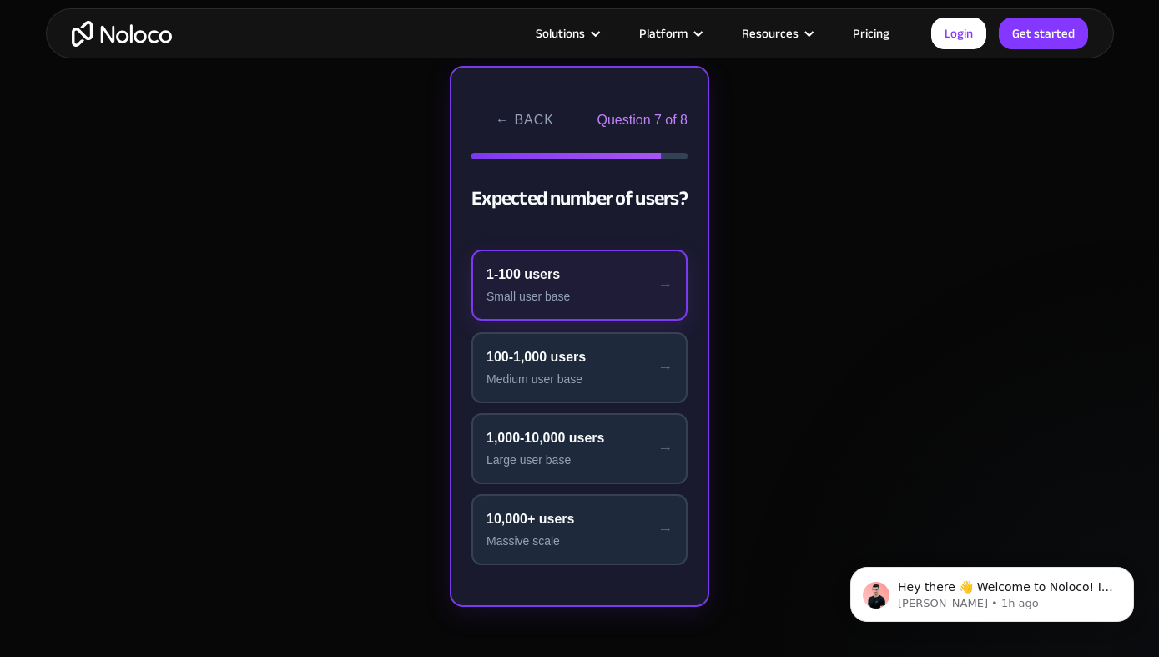
click at [608, 297] on div "Small user base" at bounding box center [579, 297] width 186 height 18
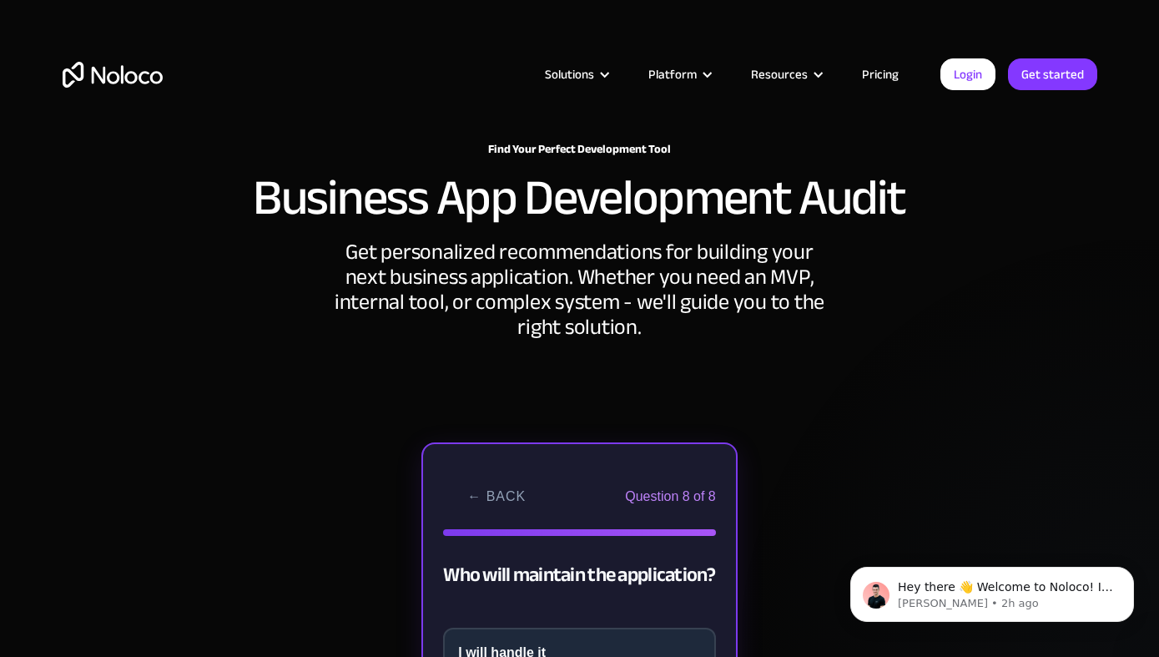
scroll to position [0, 0]
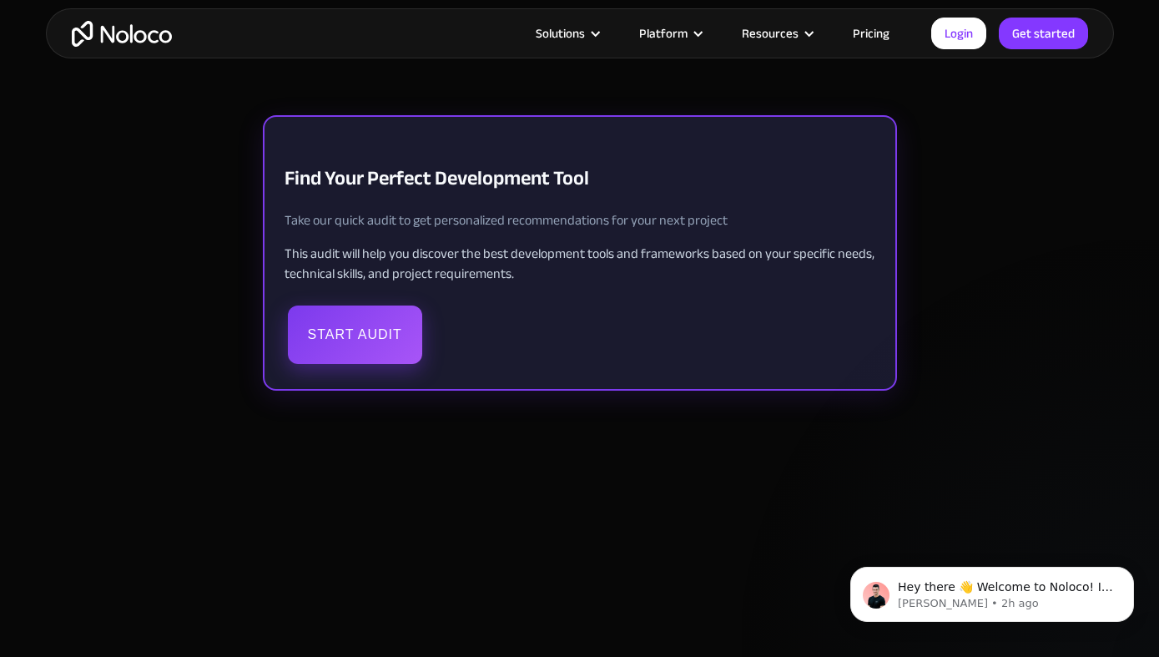
click at [343, 335] on button "Start Audit" at bounding box center [355, 334] width 134 height 58
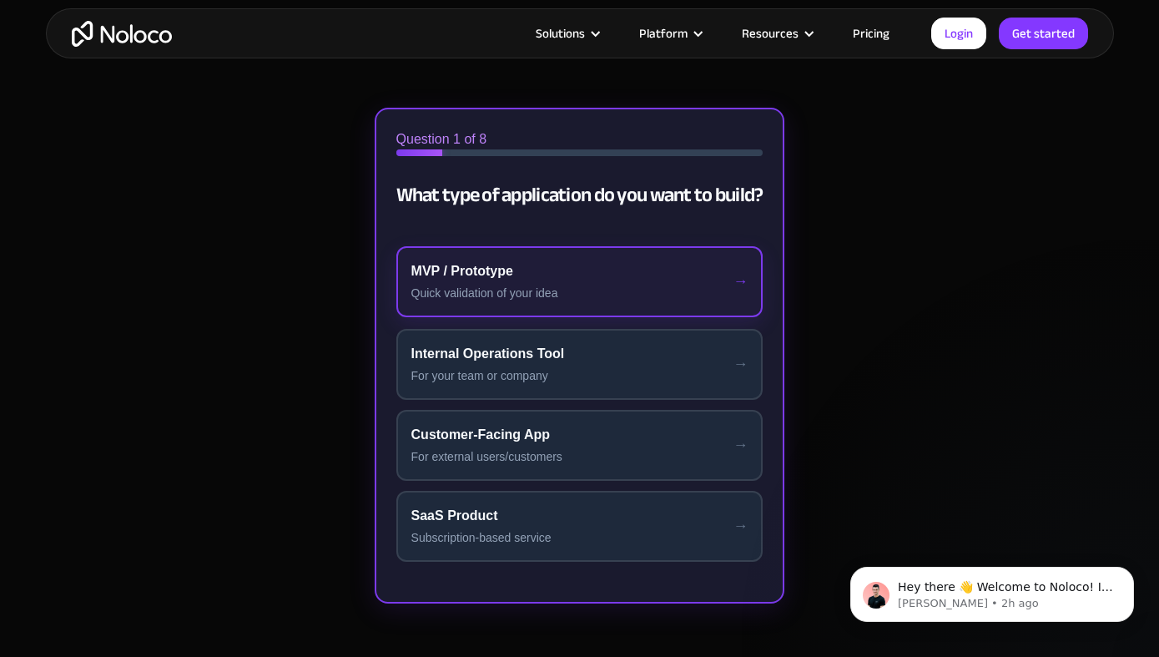
scroll to position [396, 0]
click at [453, 290] on div "Quick validation of your idea" at bounding box center [579, 295] width 337 height 18
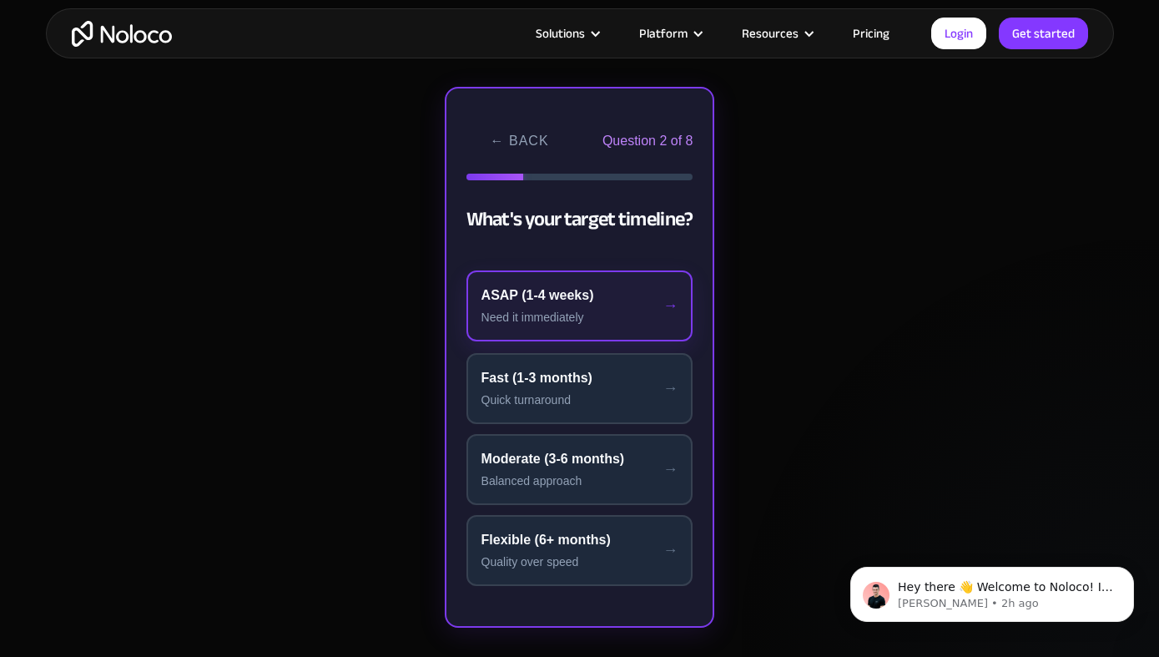
click at [577, 310] on div "Need it immediately" at bounding box center [579, 318] width 197 height 18
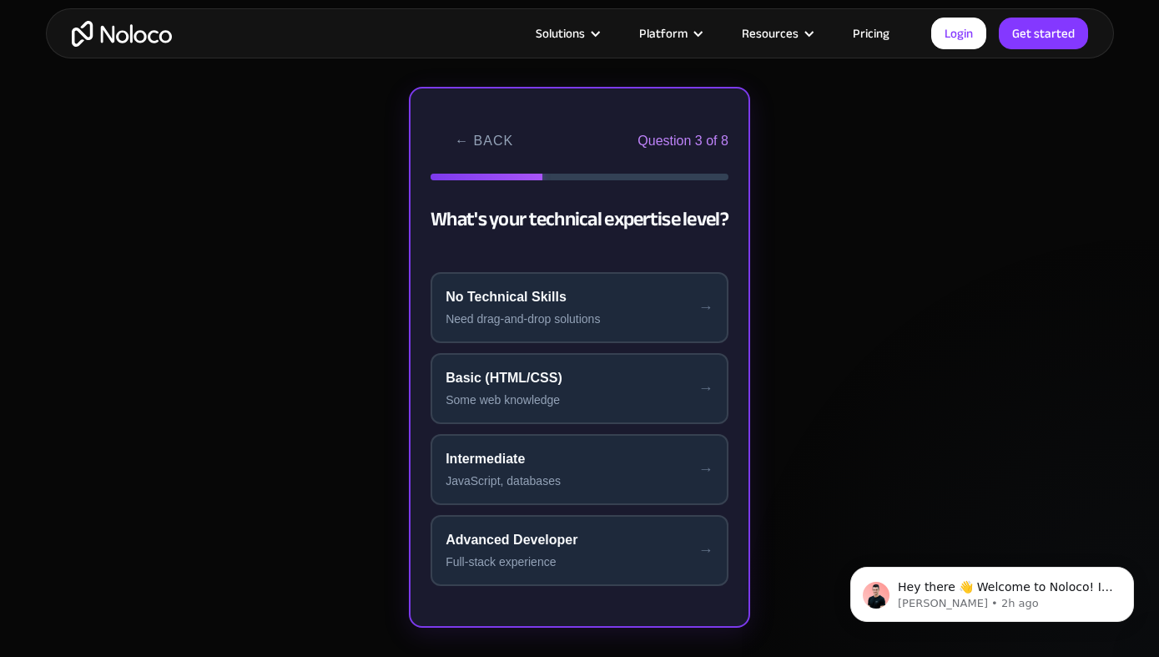
click at [577, 310] on div "Need drag-and-drop solutions" at bounding box center [580, 319] width 268 height 18
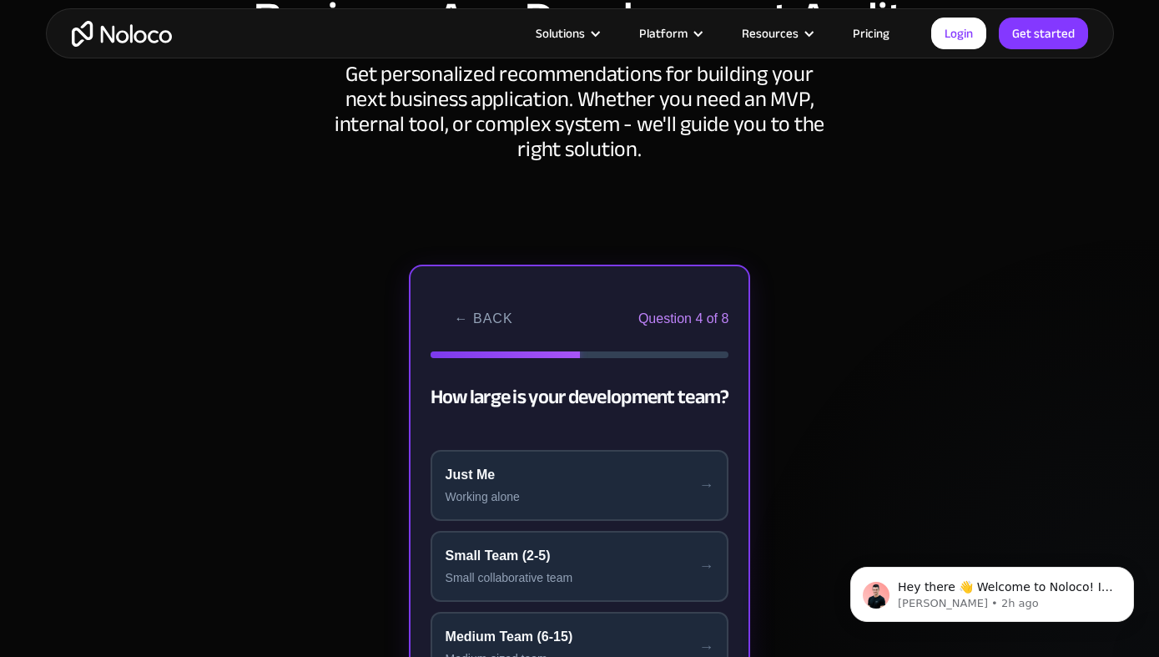
scroll to position [246, 0]
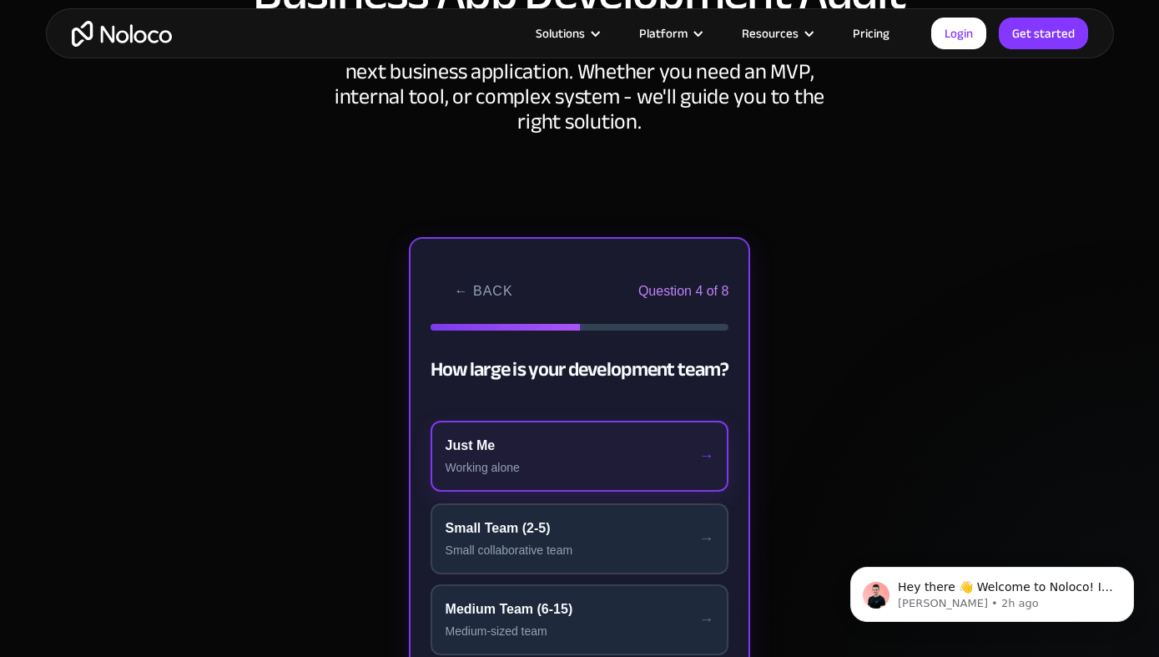
click at [575, 431] on button "Just Me Working alone" at bounding box center [580, 456] width 299 height 71
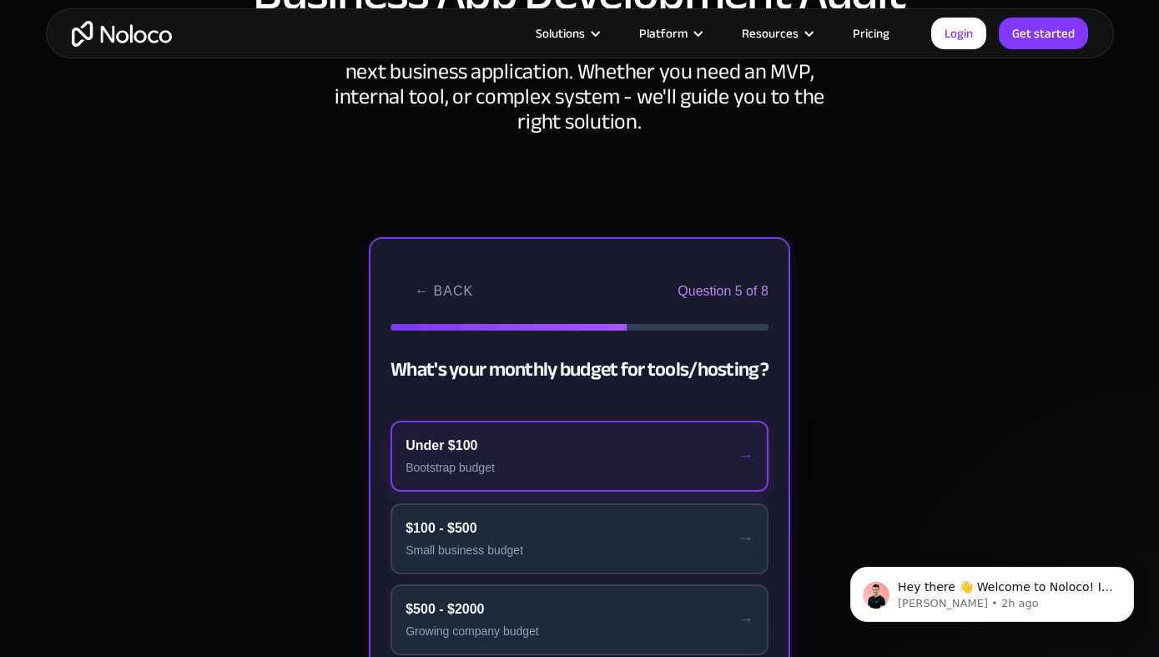
click at [550, 450] on div "Under $100" at bounding box center [580, 446] width 348 height 20
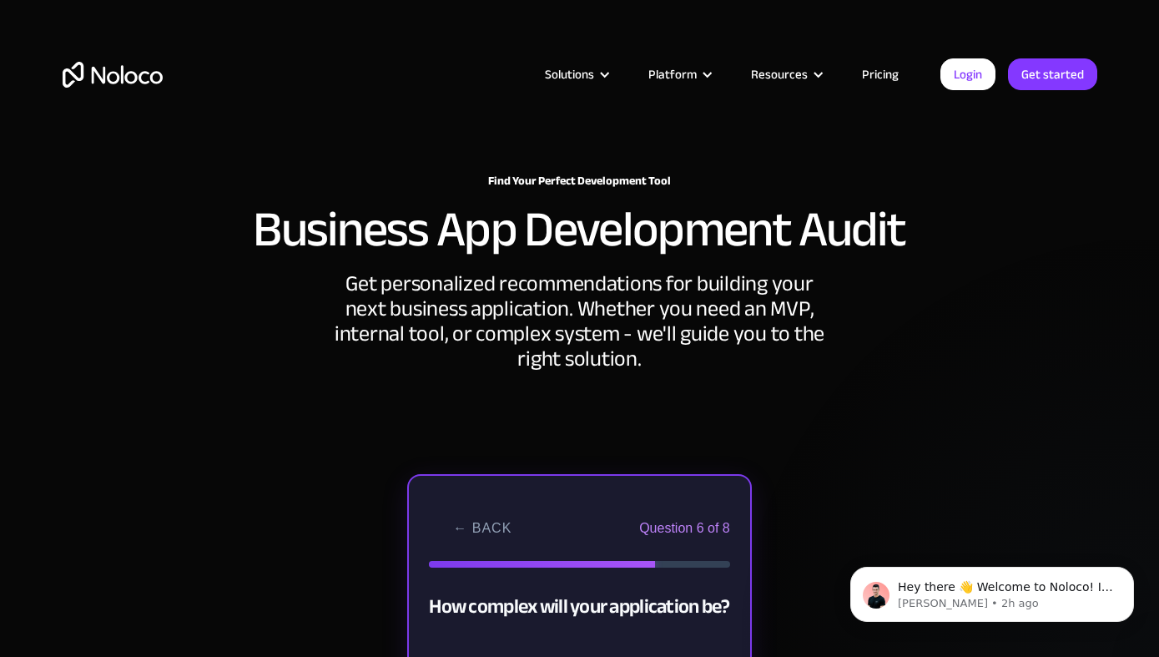
scroll to position [0, 0]
